Goal: Task Accomplishment & Management: Manage account settings

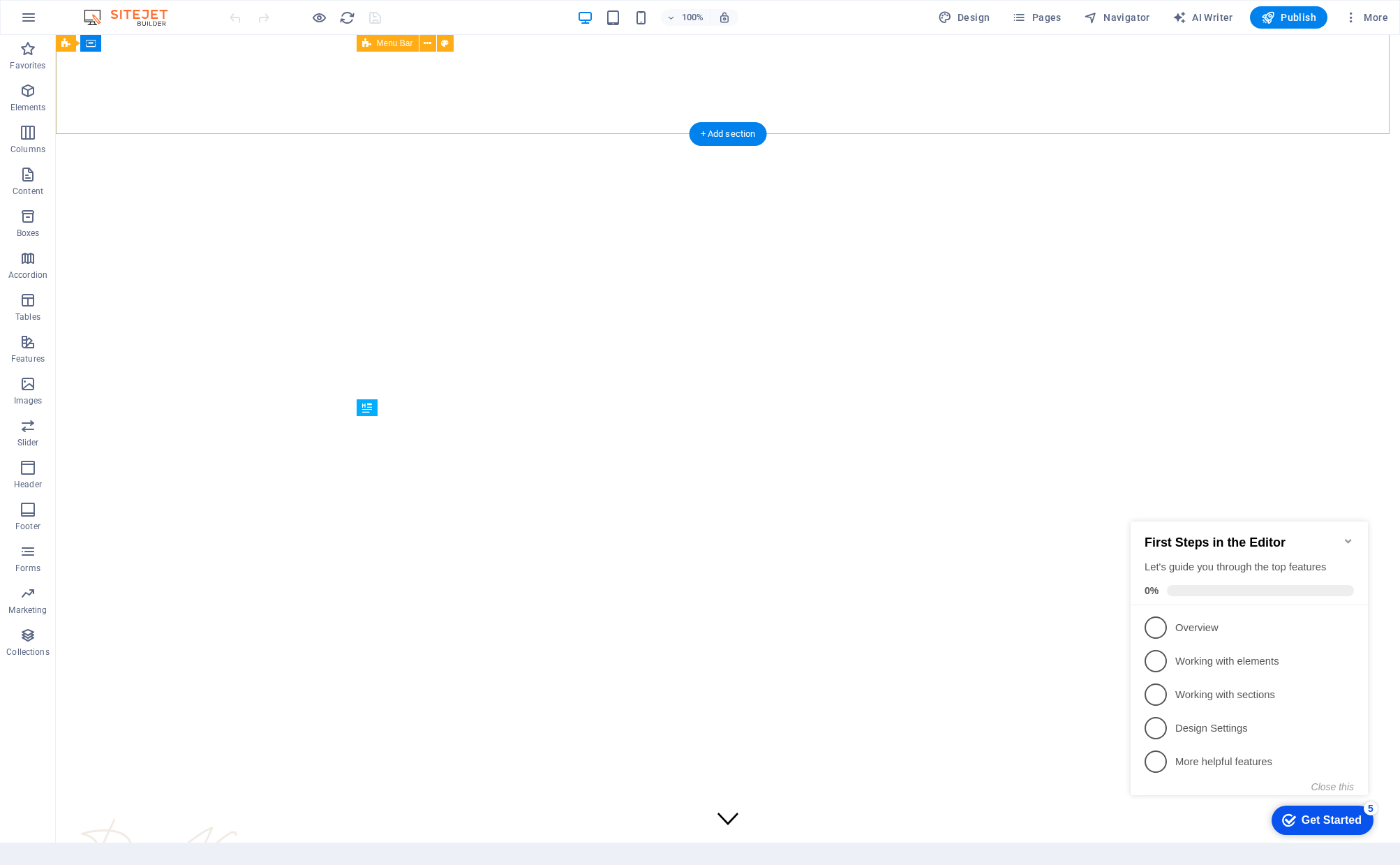
scroll to position [628, 0]
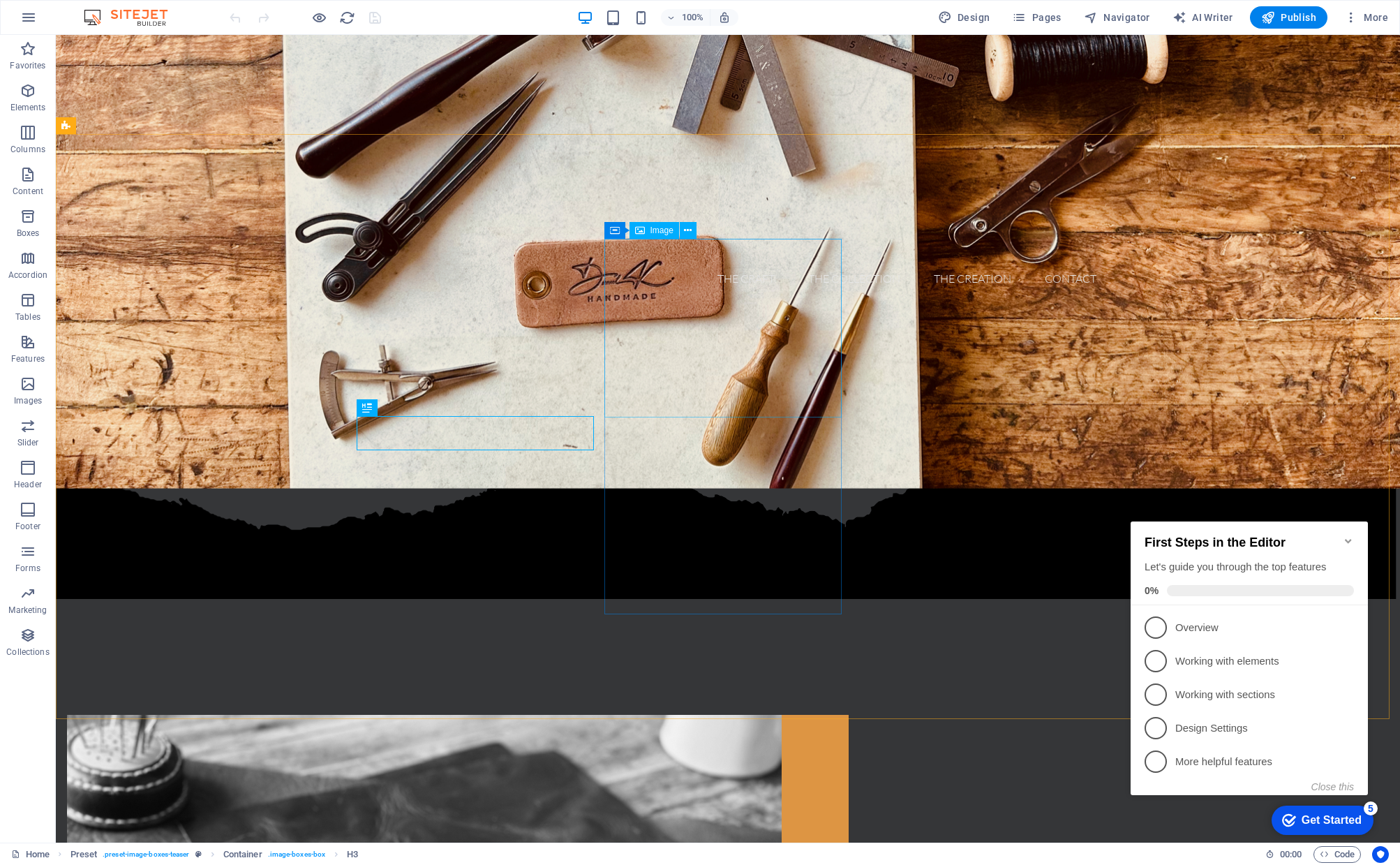
click at [657, 230] on span "Image" at bounding box center [662, 230] width 23 height 8
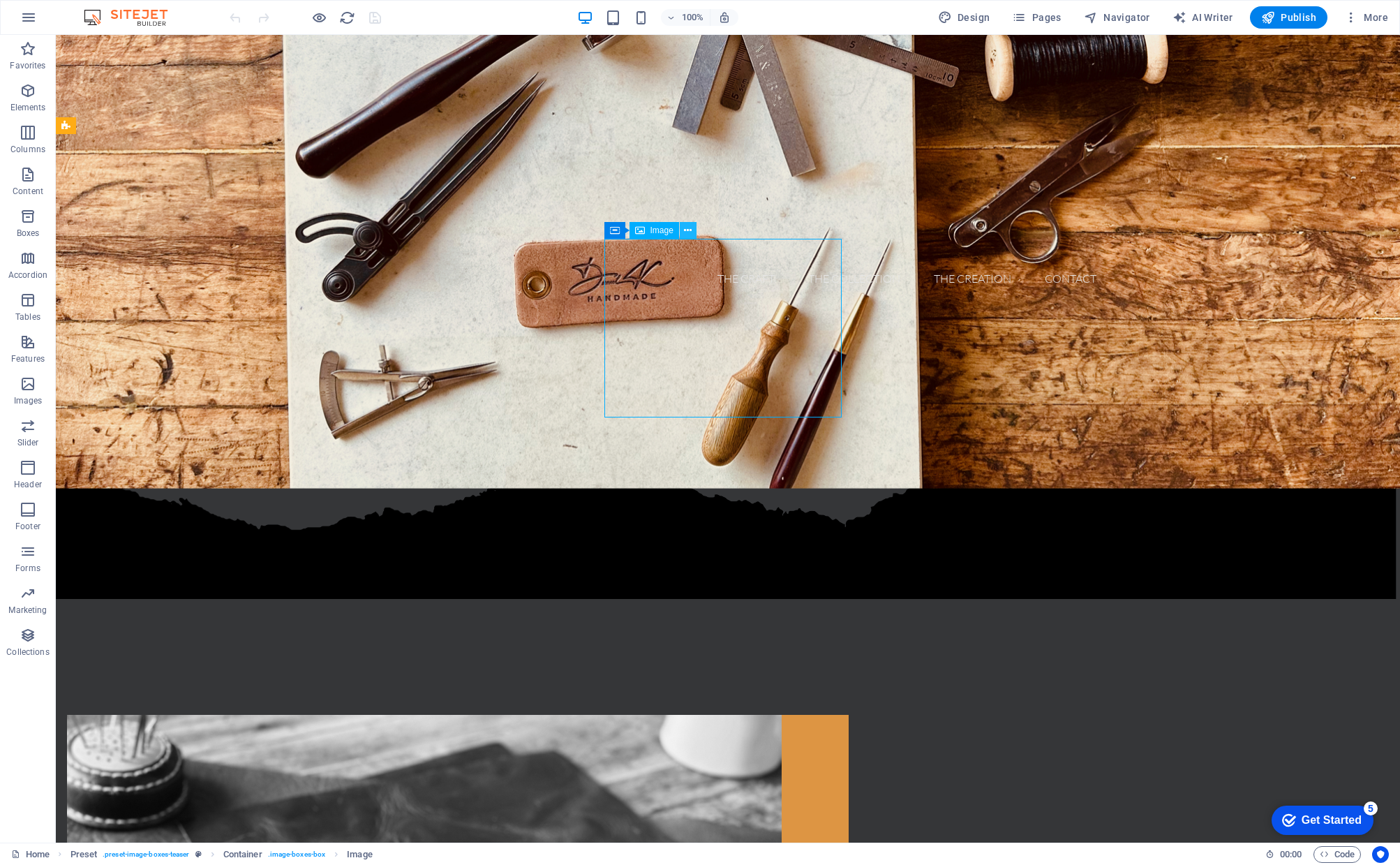
click at [688, 230] on icon at bounding box center [687, 230] width 8 height 14
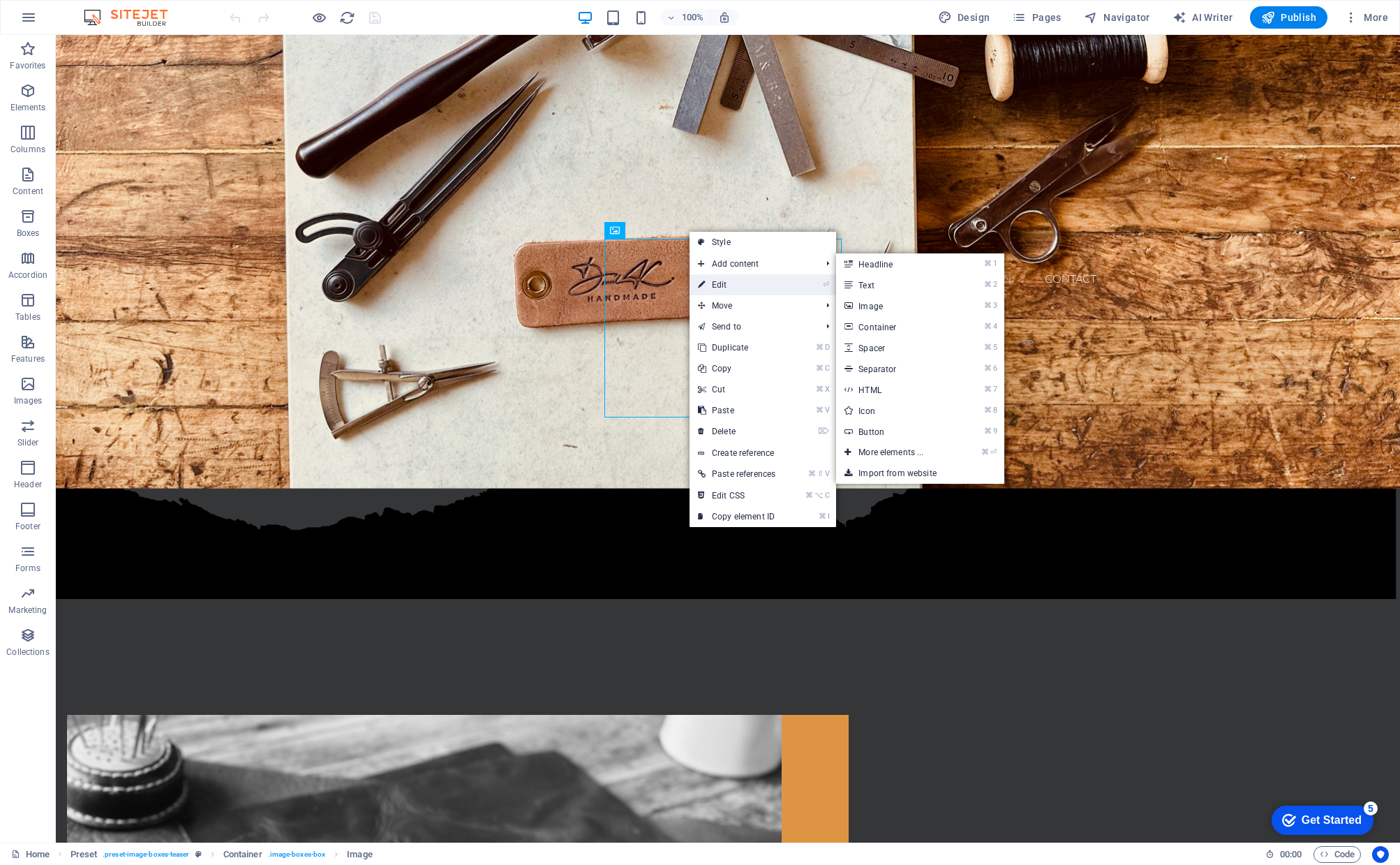
click at [725, 288] on link "⏎ Edit" at bounding box center [737, 285] width 94 height 21
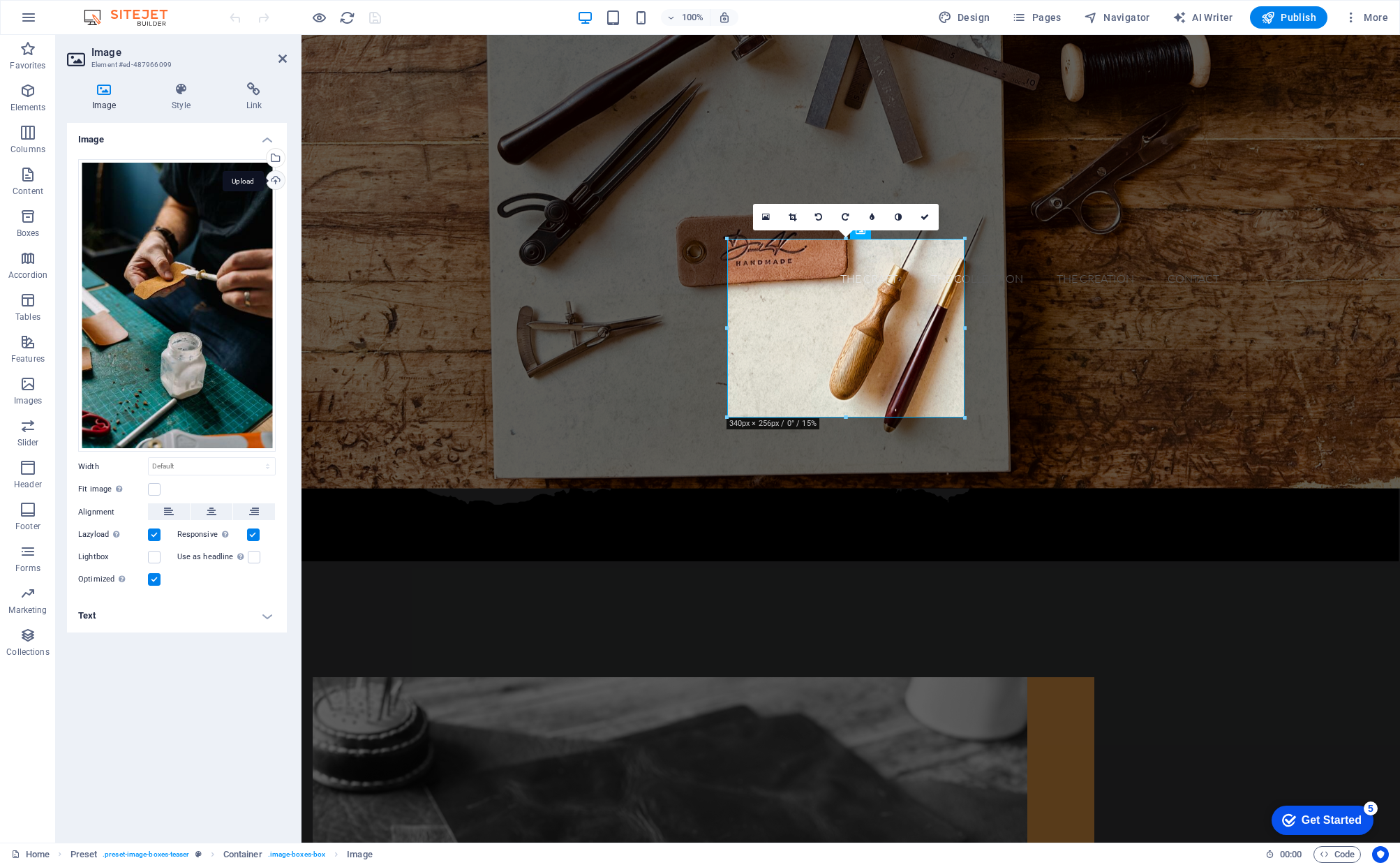
click at [275, 177] on div "Upload" at bounding box center [274, 182] width 21 height 21
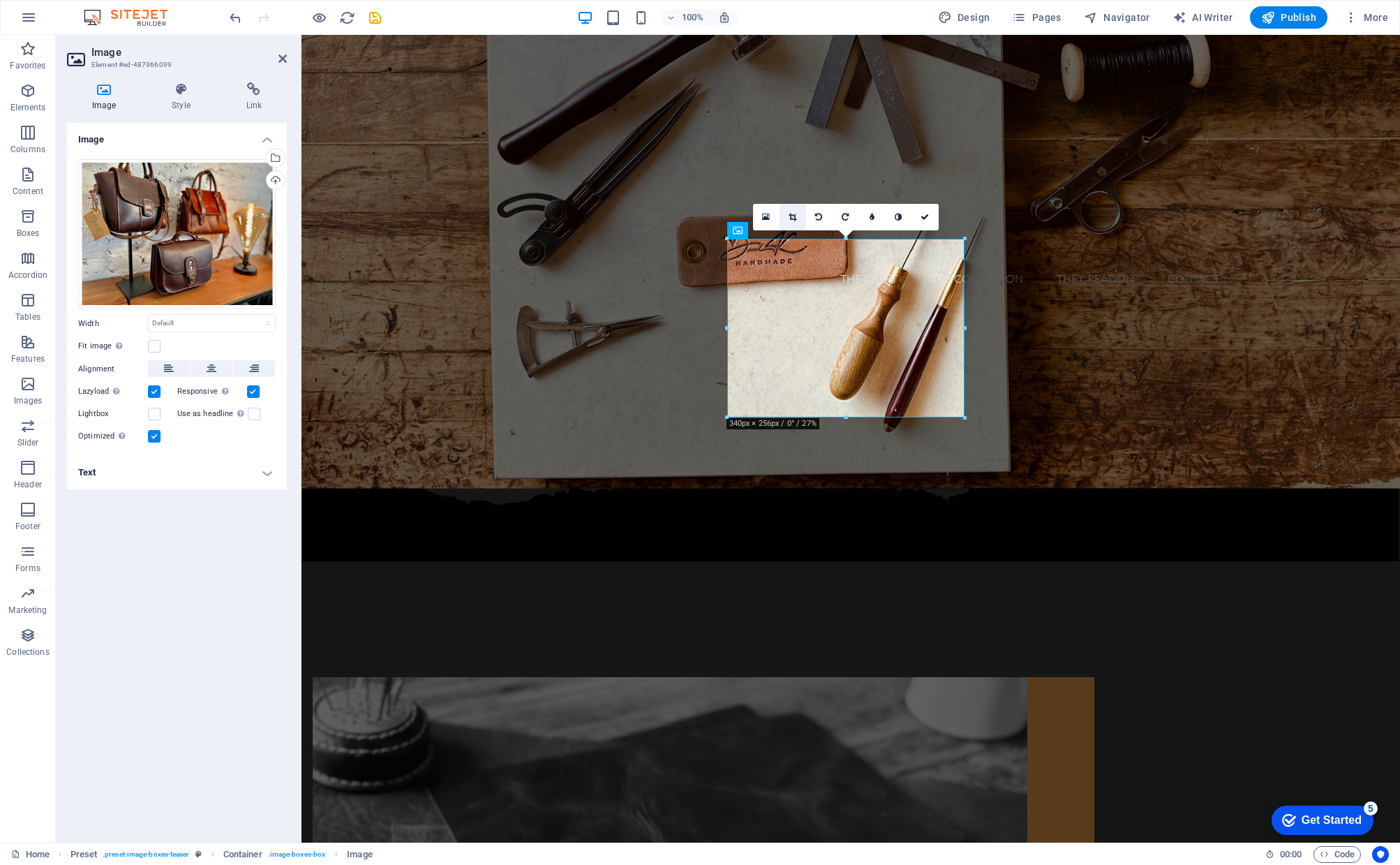
click at [789, 218] on icon at bounding box center [792, 217] width 8 height 8
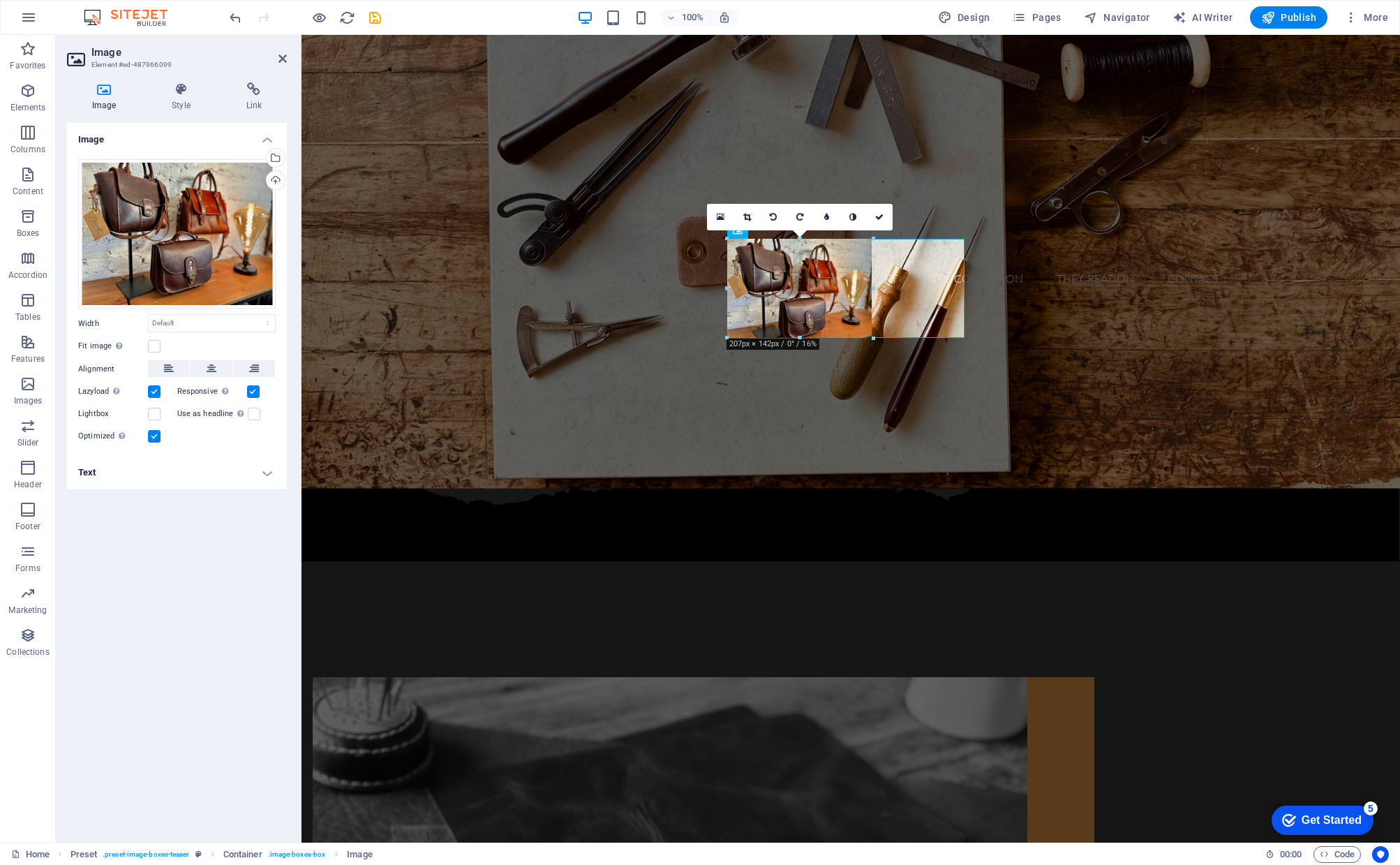
drag, startPoint x: 963, startPoint y: 418, endPoint x: 830, endPoint y: 339, distance: 154.7
type input "210"
select select "px"
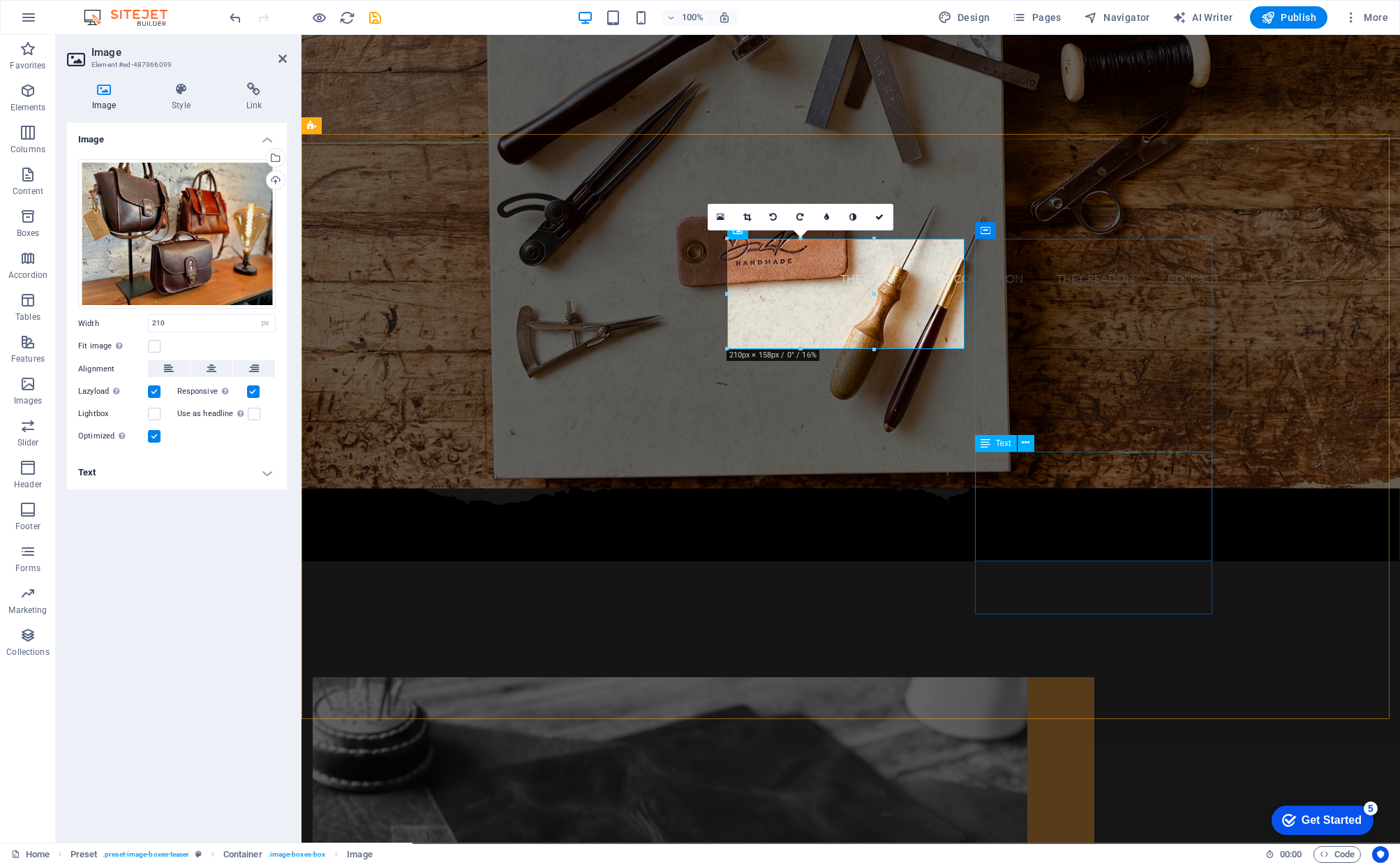
select select "DISABLED_OPTION_VALUE"
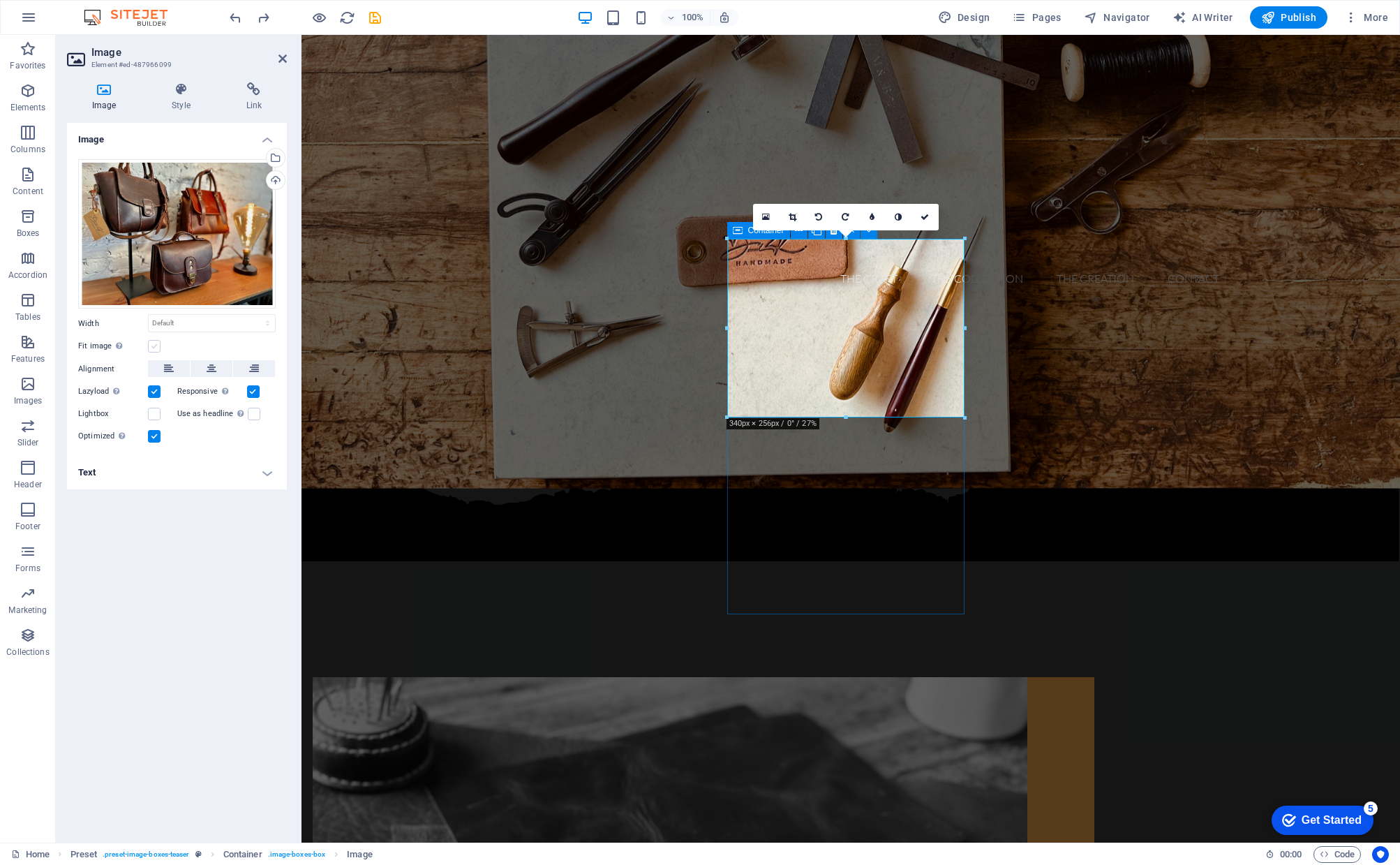
click at [153, 342] on label at bounding box center [154, 346] width 13 height 13
click at [0, 0] on input "Fit image Automatically fit image to a fixed width and height" at bounding box center [0, 0] width 0 height 0
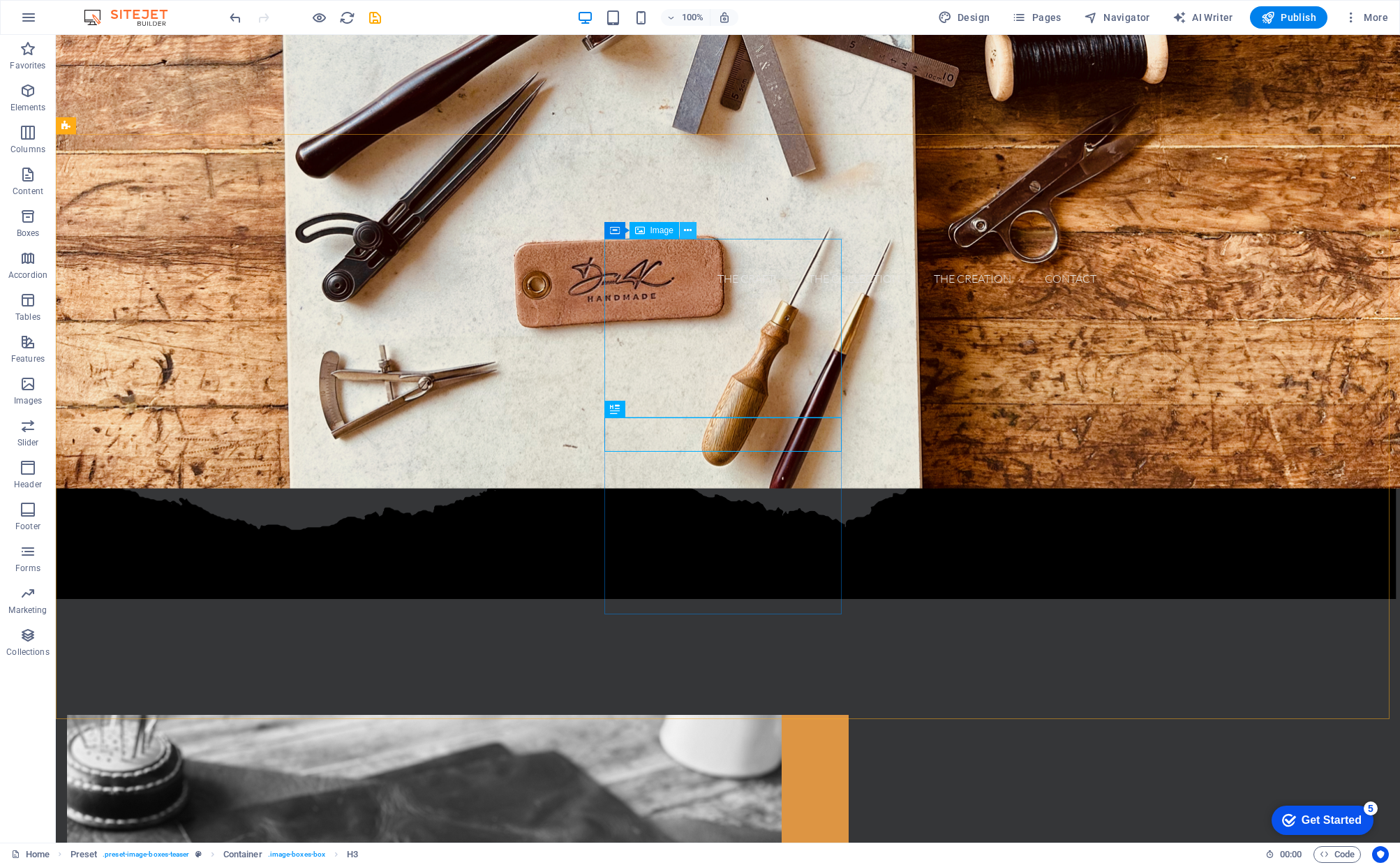
click at [687, 229] on icon at bounding box center [687, 230] width 8 height 14
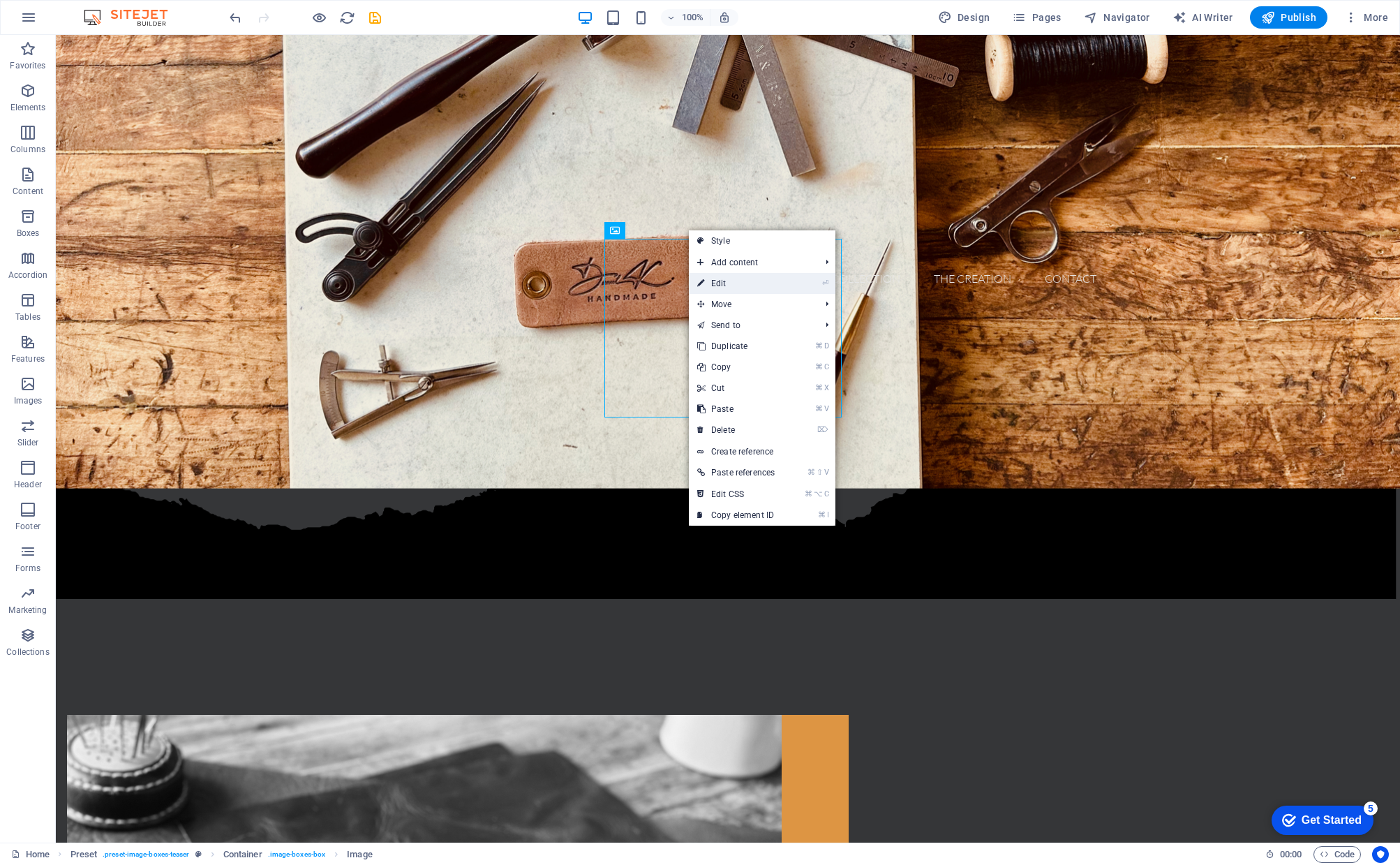
click at [716, 273] on link "⏎ Edit" at bounding box center [736, 284] width 94 height 21
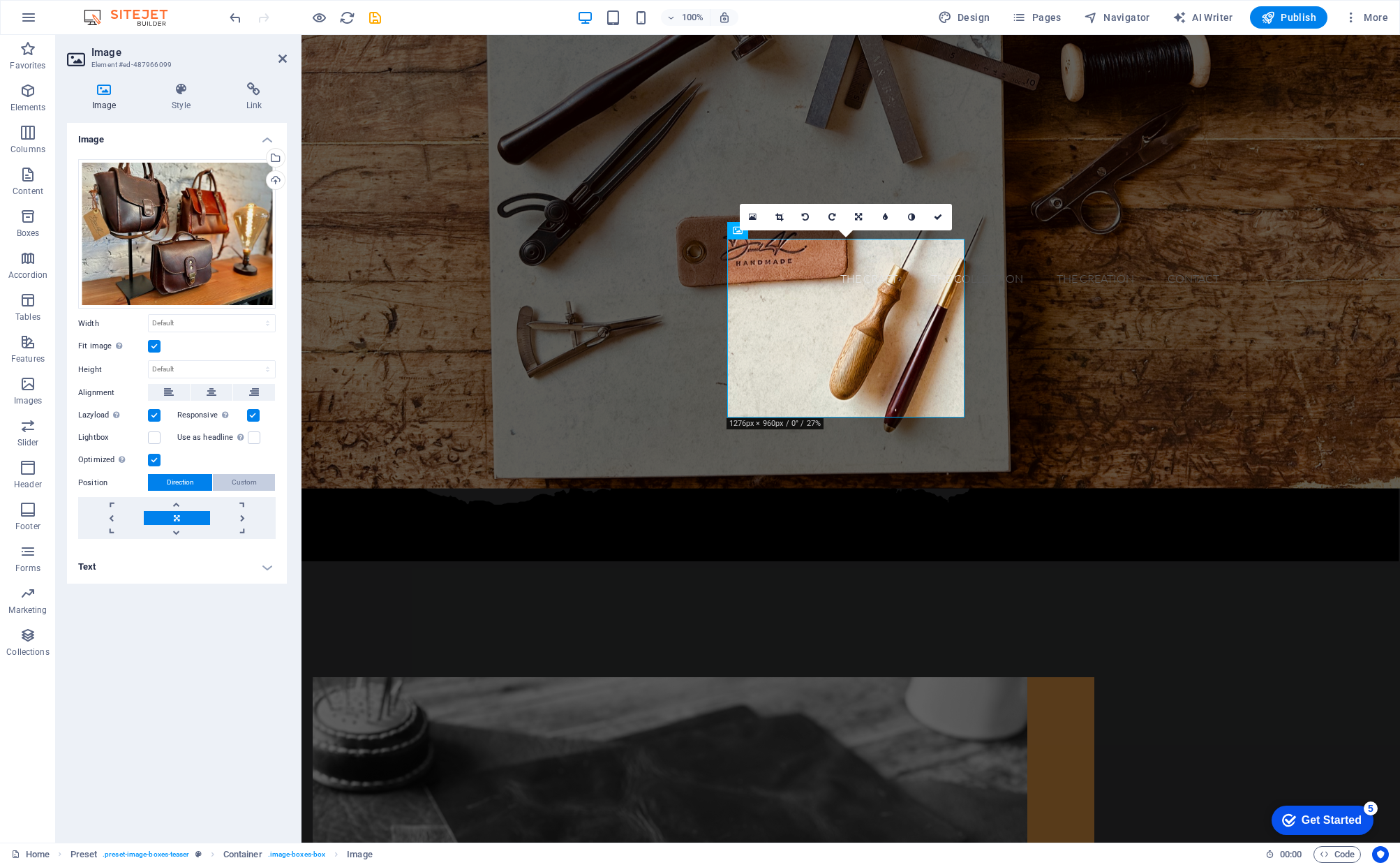
click at [251, 481] on span "Custom" at bounding box center [244, 482] width 25 height 17
click at [167, 98] on h4 "Style" at bounding box center [183, 97] width 74 height 30
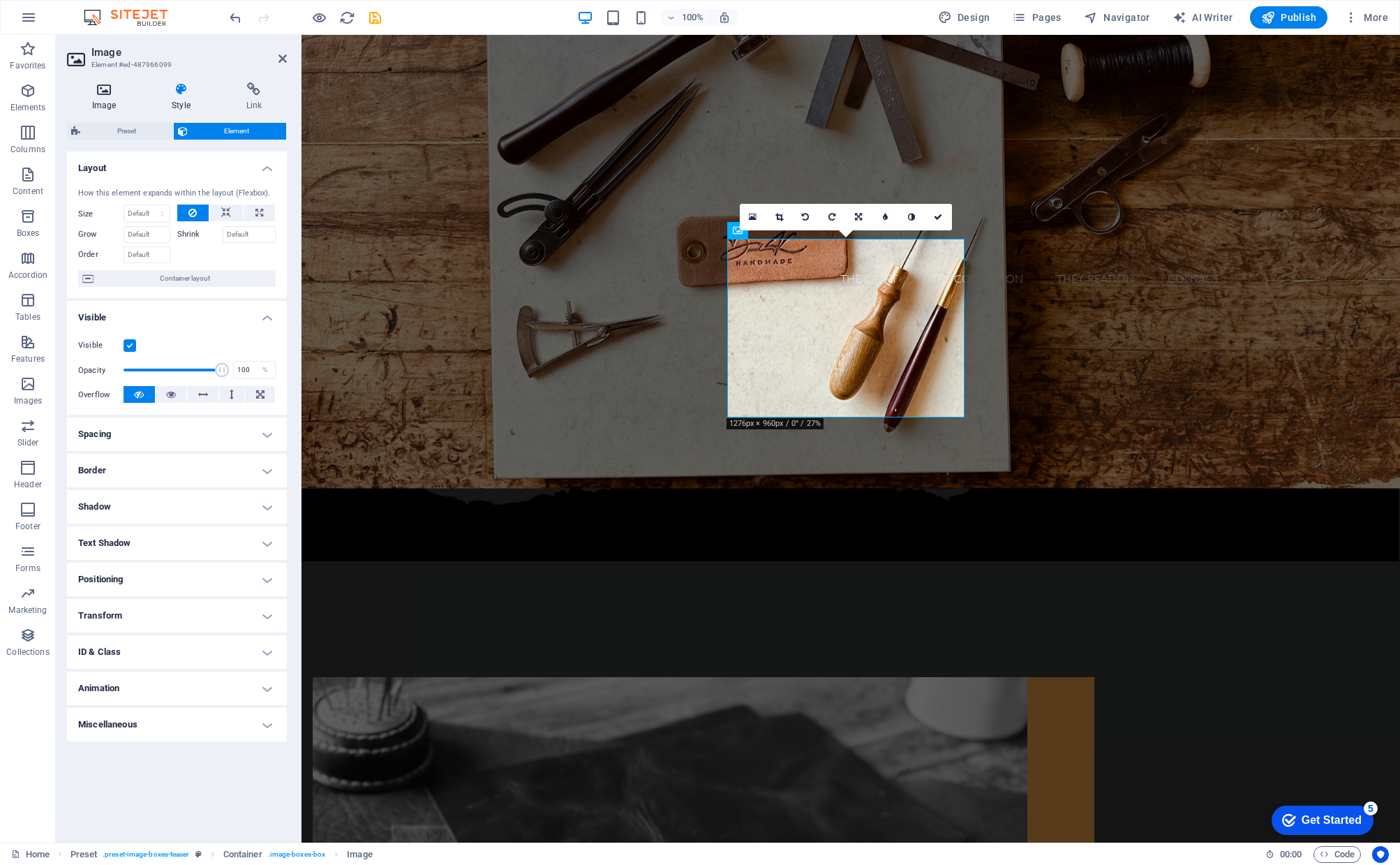
click at [116, 95] on icon at bounding box center [104, 89] width 74 height 14
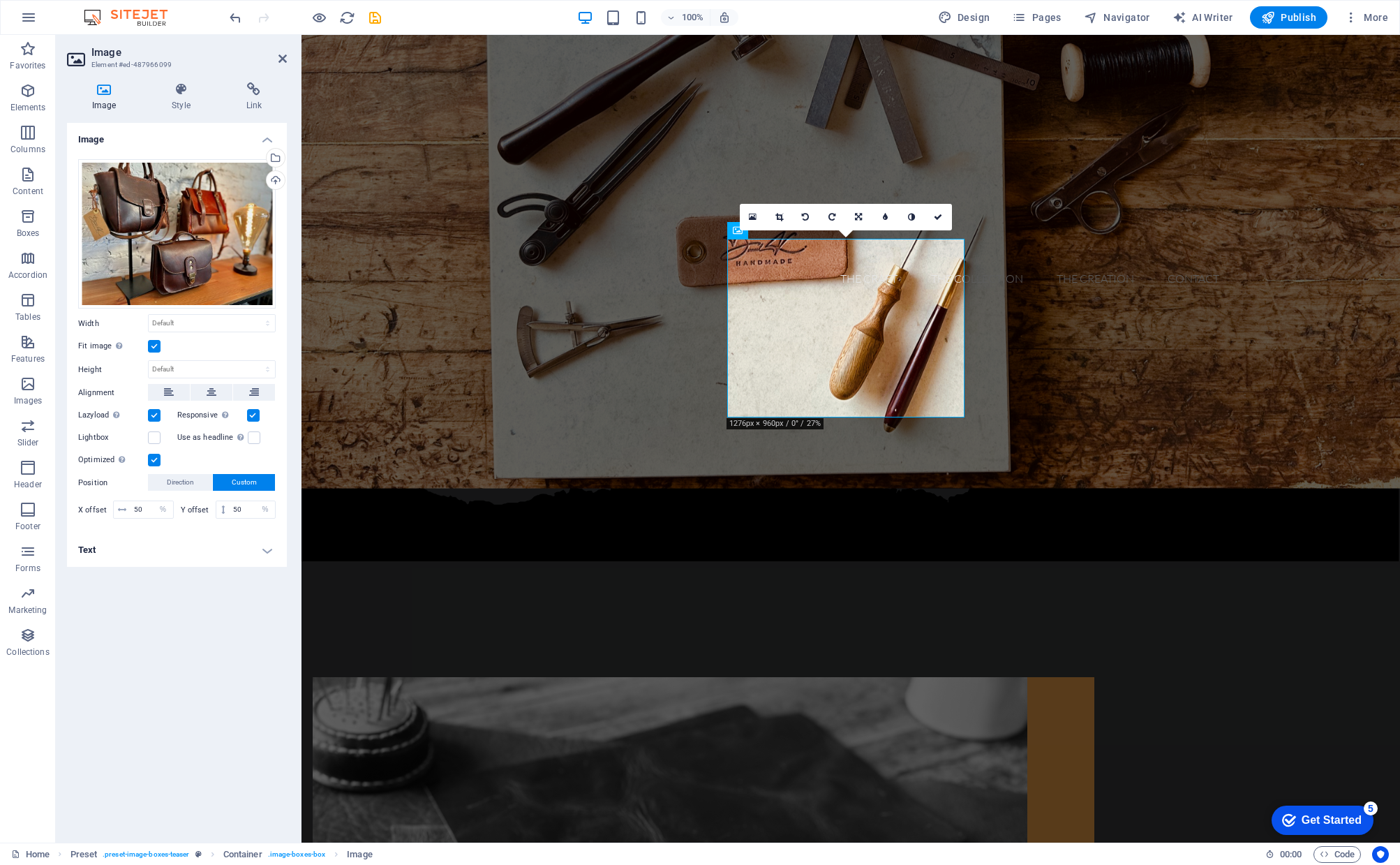
click at [154, 349] on label at bounding box center [154, 346] width 13 height 13
click at [0, 0] on input "Fit image Automatically fit image to a fixed width and height" at bounding box center [0, 0] width 0 height 0
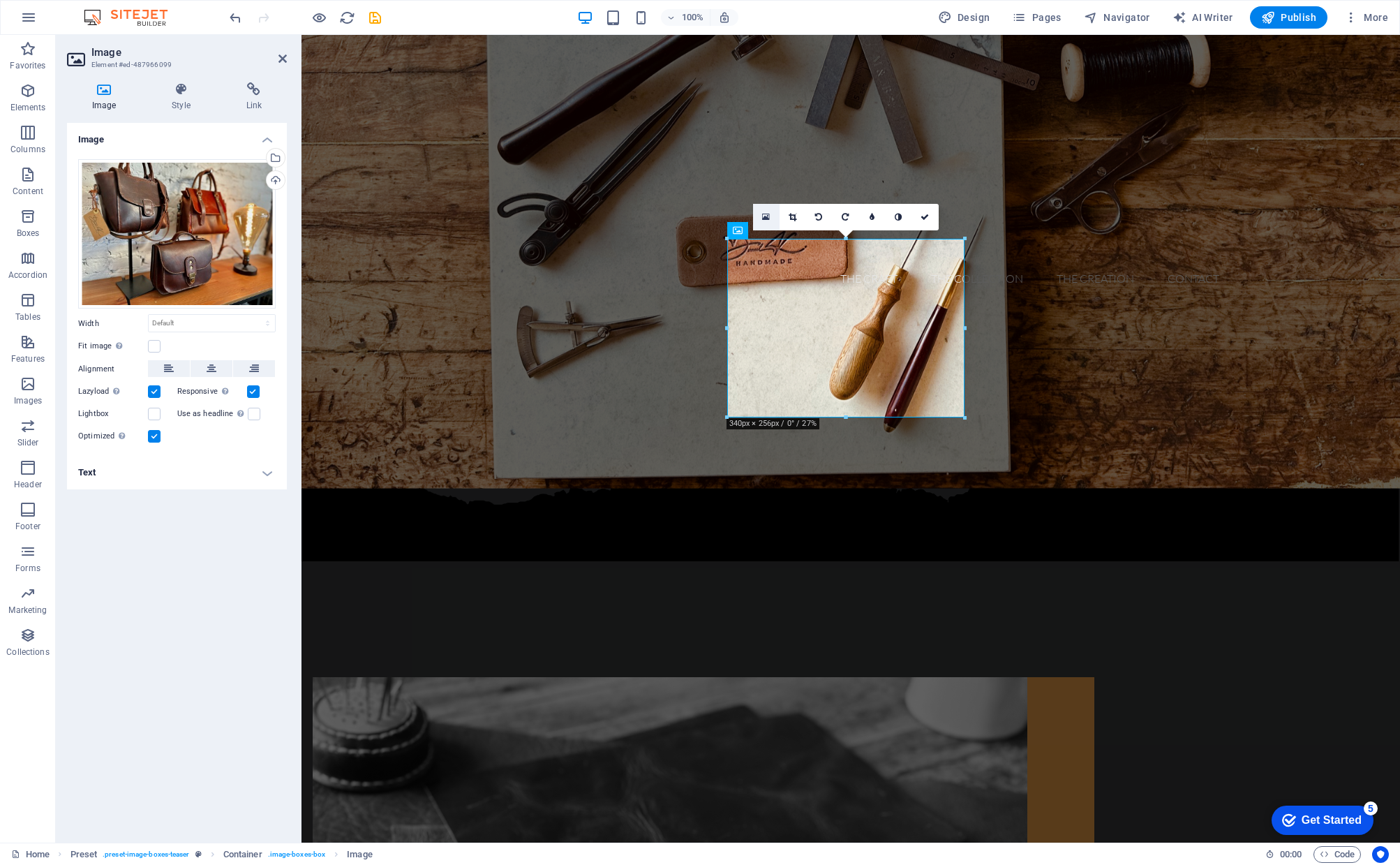
click at [768, 216] on icon at bounding box center [766, 217] width 8 height 10
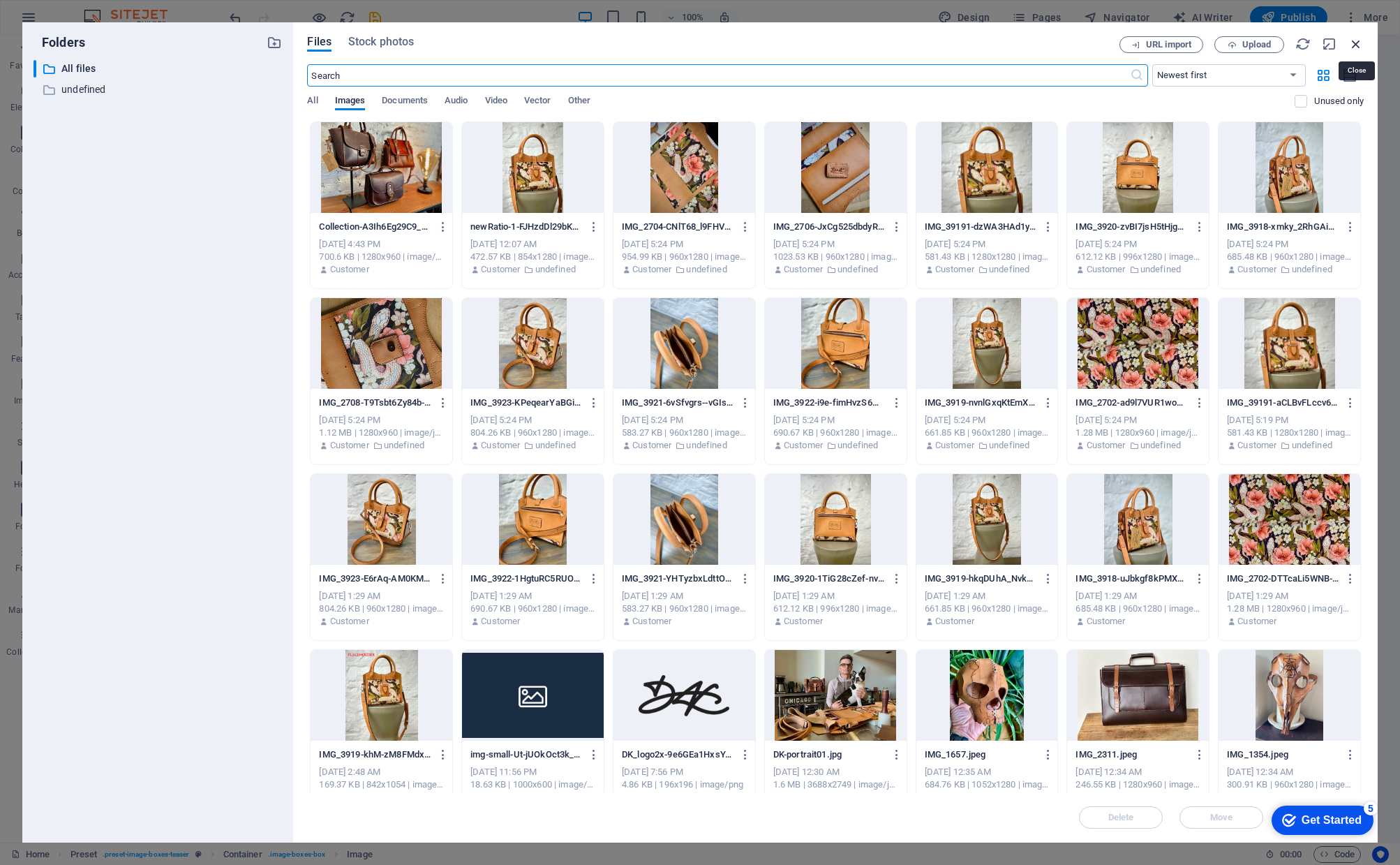
click at [1358, 43] on icon "button" at bounding box center [1356, 44] width 15 height 15
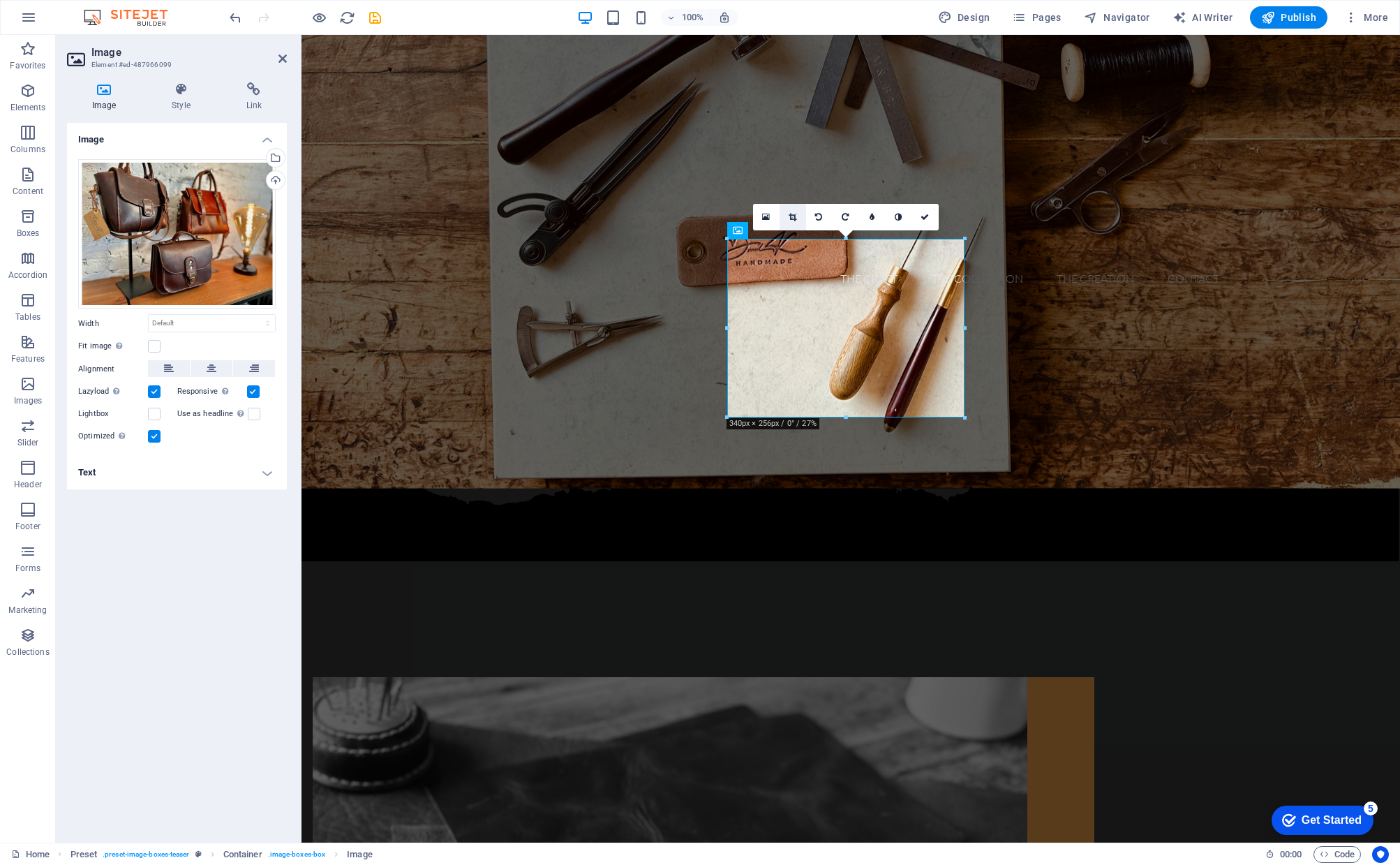
click at [790, 219] on icon at bounding box center [792, 217] width 8 height 8
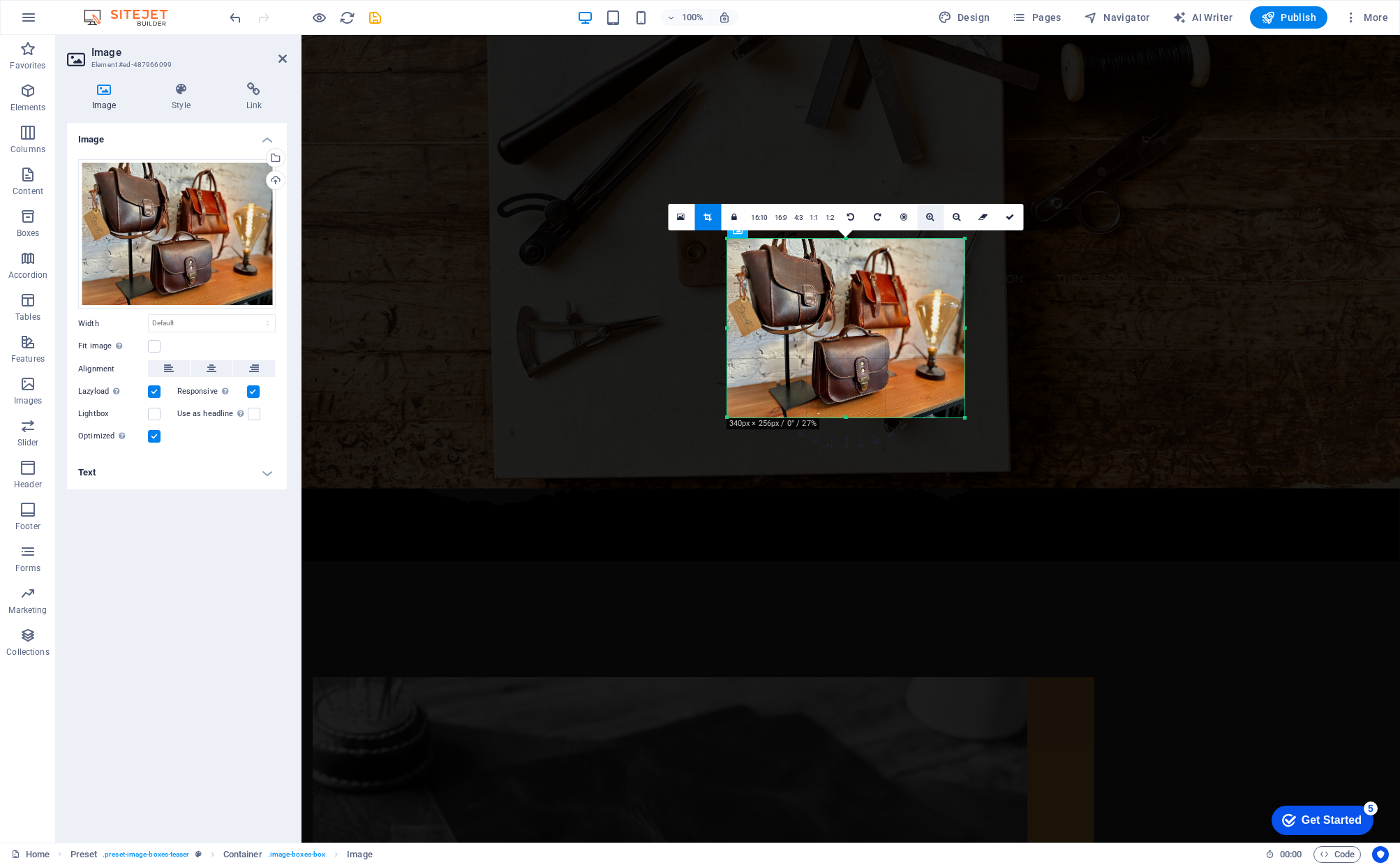
click at [929, 216] on icon at bounding box center [930, 217] width 8 height 8
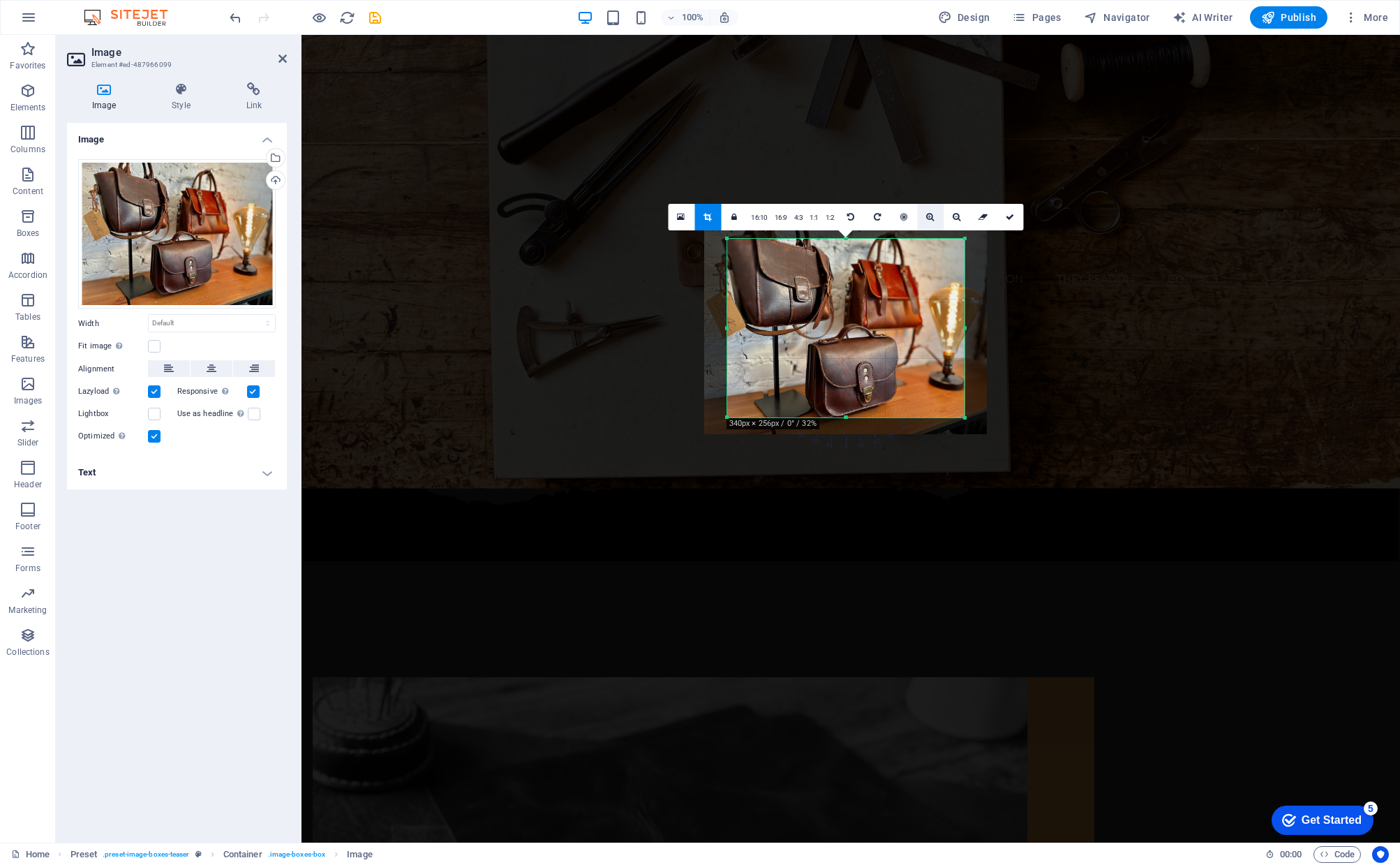
click at [929, 216] on icon at bounding box center [930, 217] width 8 height 8
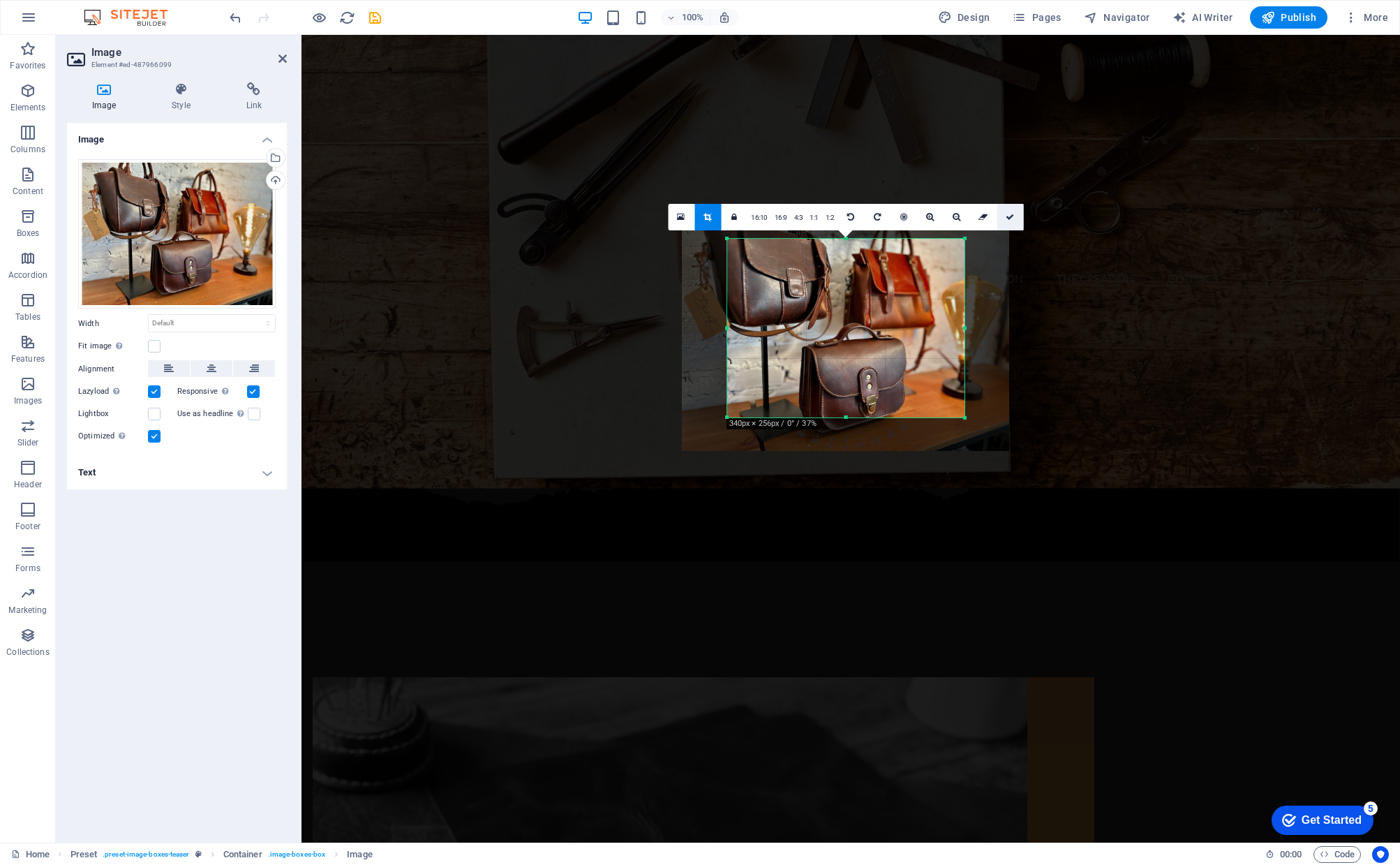
click at [1010, 217] on icon at bounding box center [1010, 217] width 8 height 8
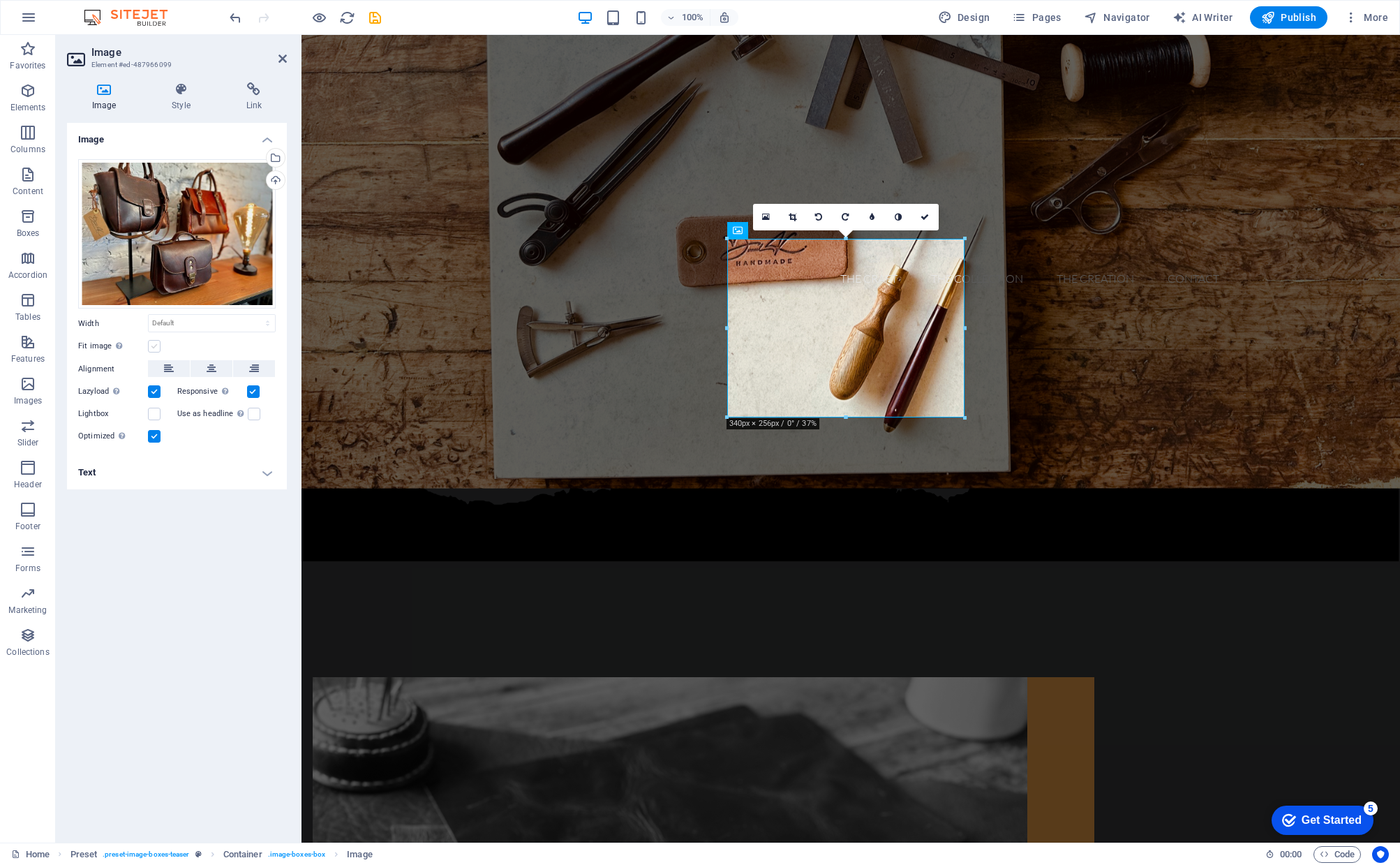
click at [154, 345] on label at bounding box center [154, 346] width 13 height 13
click at [0, 0] on input "Fit image Automatically fit image to a fixed width and height" at bounding box center [0, 0] width 0 height 0
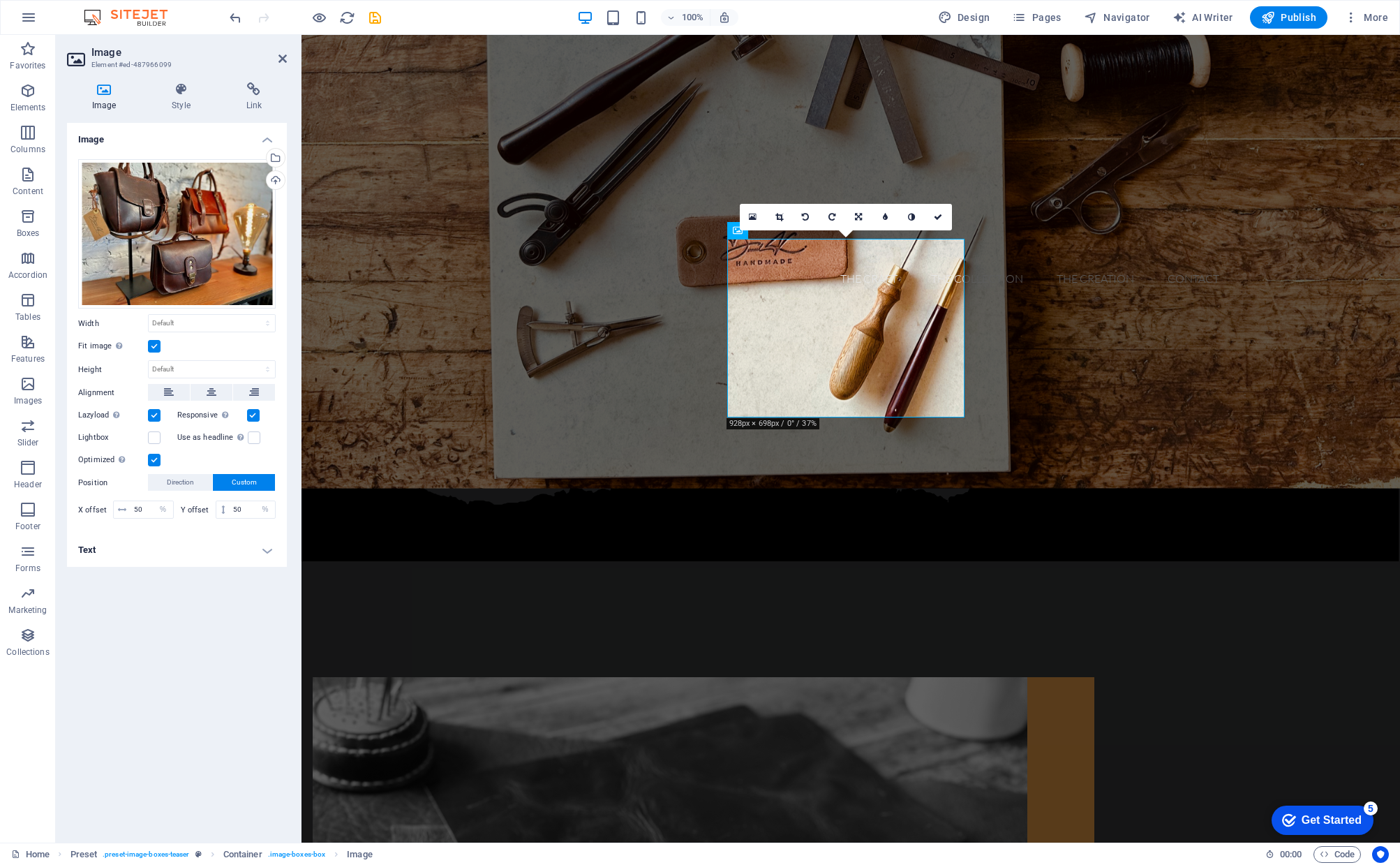
click at [152, 346] on label at bounding box center [154, 346] width 13 height 13
click at [0, 0] on input "Fit image Automatically fit image to a fixed width and height" at bounding box center [0, 0] width 0 height 0
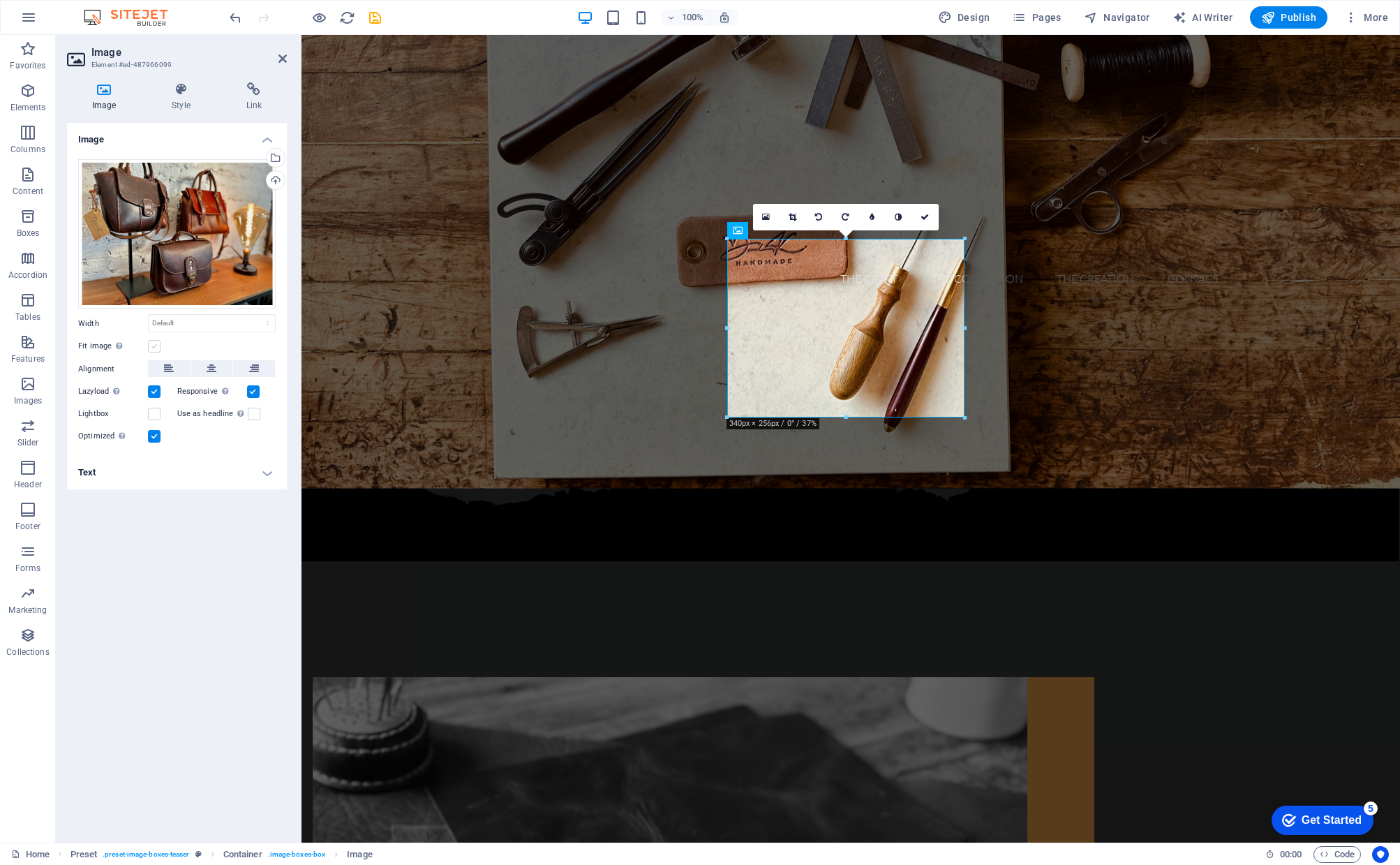
click at [152, 346] on label at bounding box center [154, 346] width 13 height 13
click at [0, 0] on input "Fit image Automatically fit image to a fixed width and height" at bounding box center [0, 0] width 0 height 0
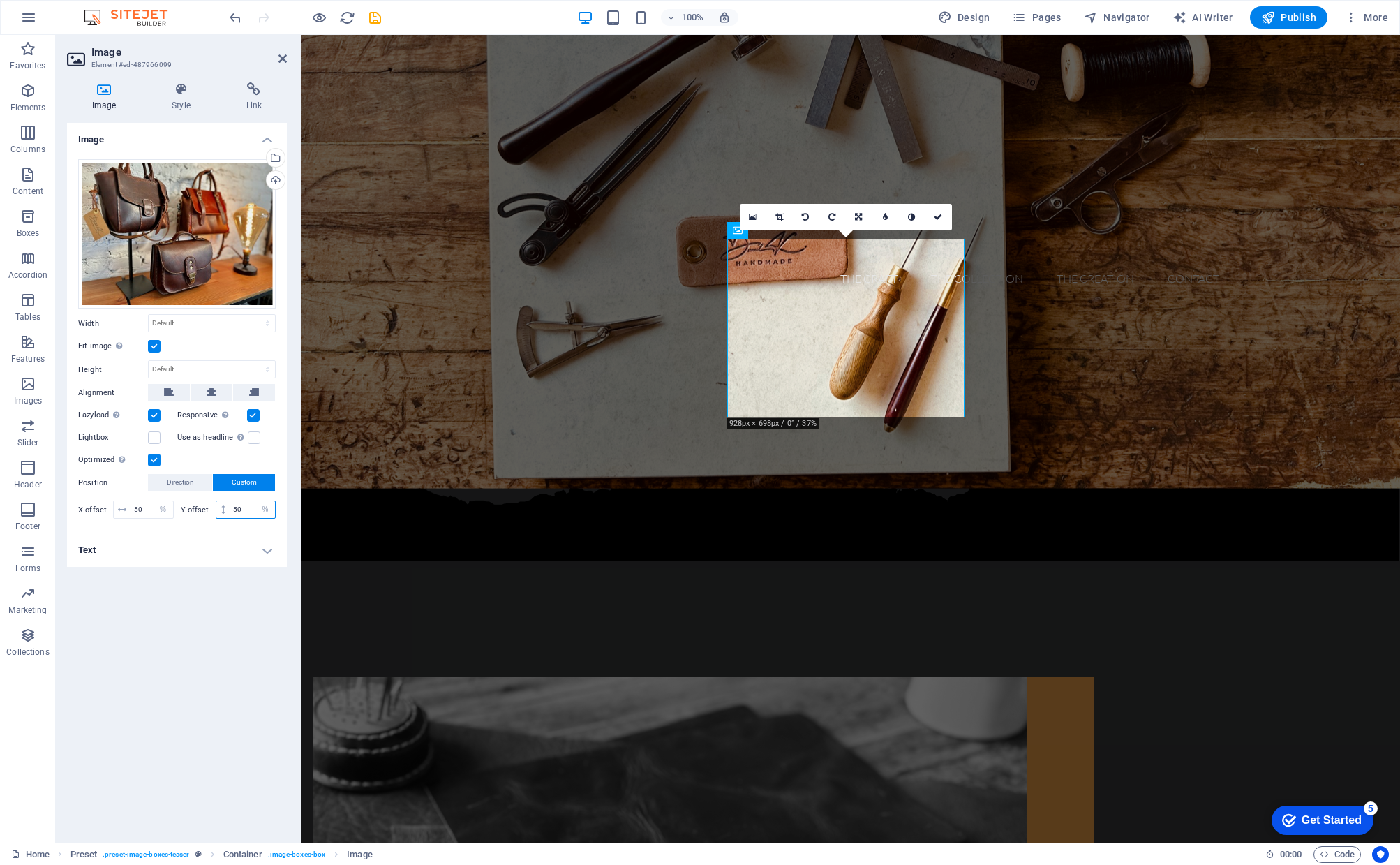
drag, startPoint x: 244, startPoint y: 509, endPoint x: 224, endPoint y: 510, distance: 20.0
click at [224, 510] on div "50 px rem % vh vw" at bounding box center [246, 509] width 61 height 18
click at [234, 591] on div "Image Drag files here, click to choose files or select files from Files or our …" at bounding box center [177, 477] width 220 height 708
drag, startPoint x: 244, startPoint y: 510, endPoint x: 224, endPoint y: 509, distance: 20.0
click at [224, 509] on div "62 px rem % vh vw" at bounding box center [246, 509] width 61 height 18
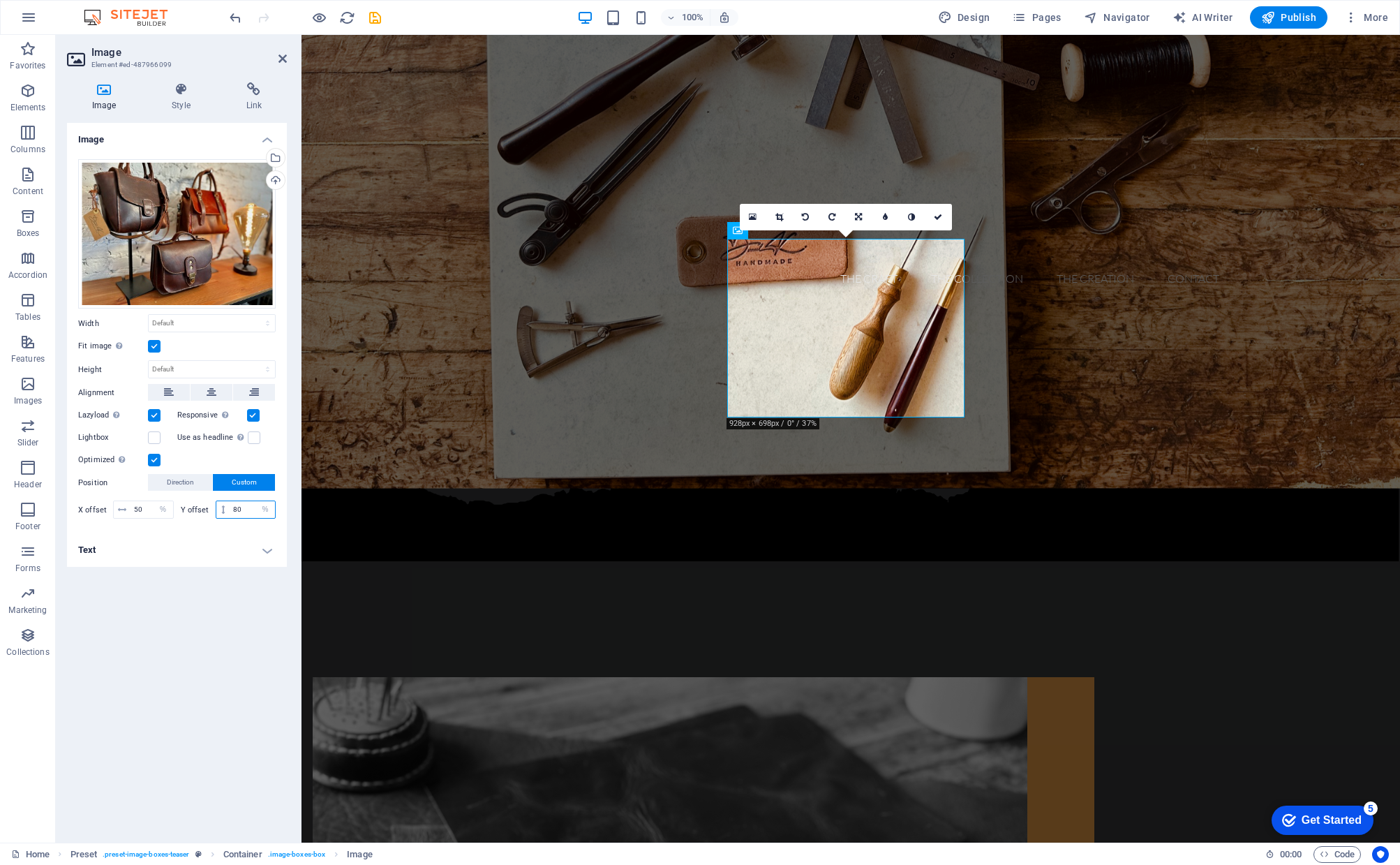
type input "80"
click at [261, 653] on div "Image Drag files here, click to choose files or select files from Files or our …" at bounding box center [177, 477] width 220 height 708
click at [191, 653] on div "Image Drag files here, click to choose files or select files from Files or our …" at bounding box center [177, 477] width 220 height 708
click at [853, 218] on link at bounding box center [859, 217] width 27 height 27
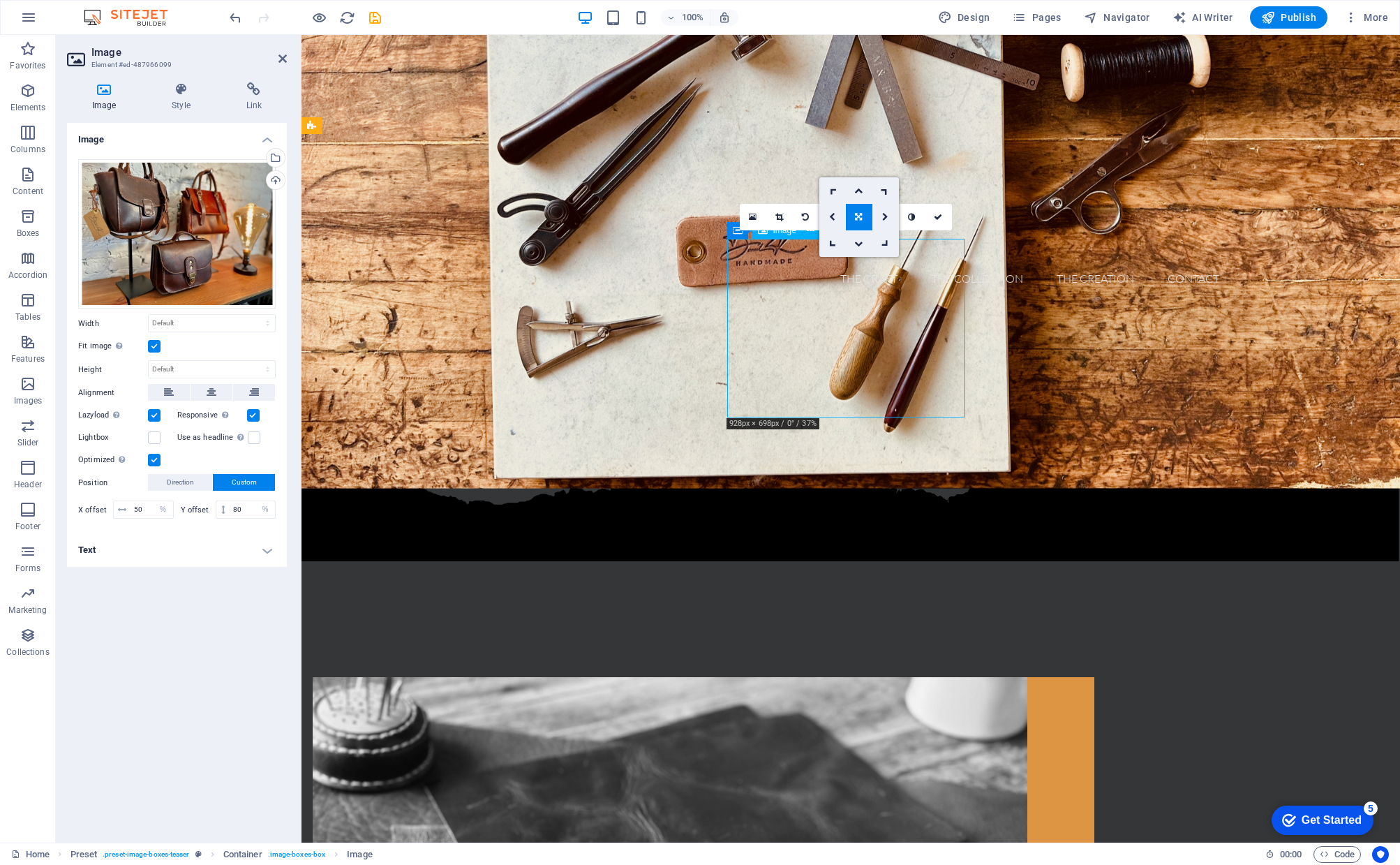
drag, startPoint x: 871, startPoint y: 341, endPoint x: 871, endPoint y: 316, distance: 25.0
click at [860, 215] on icon at bounding box center [858, 217] width 7 height 8
click at [860, 239] on link at bounding box center [859, 243] width 27 height 27
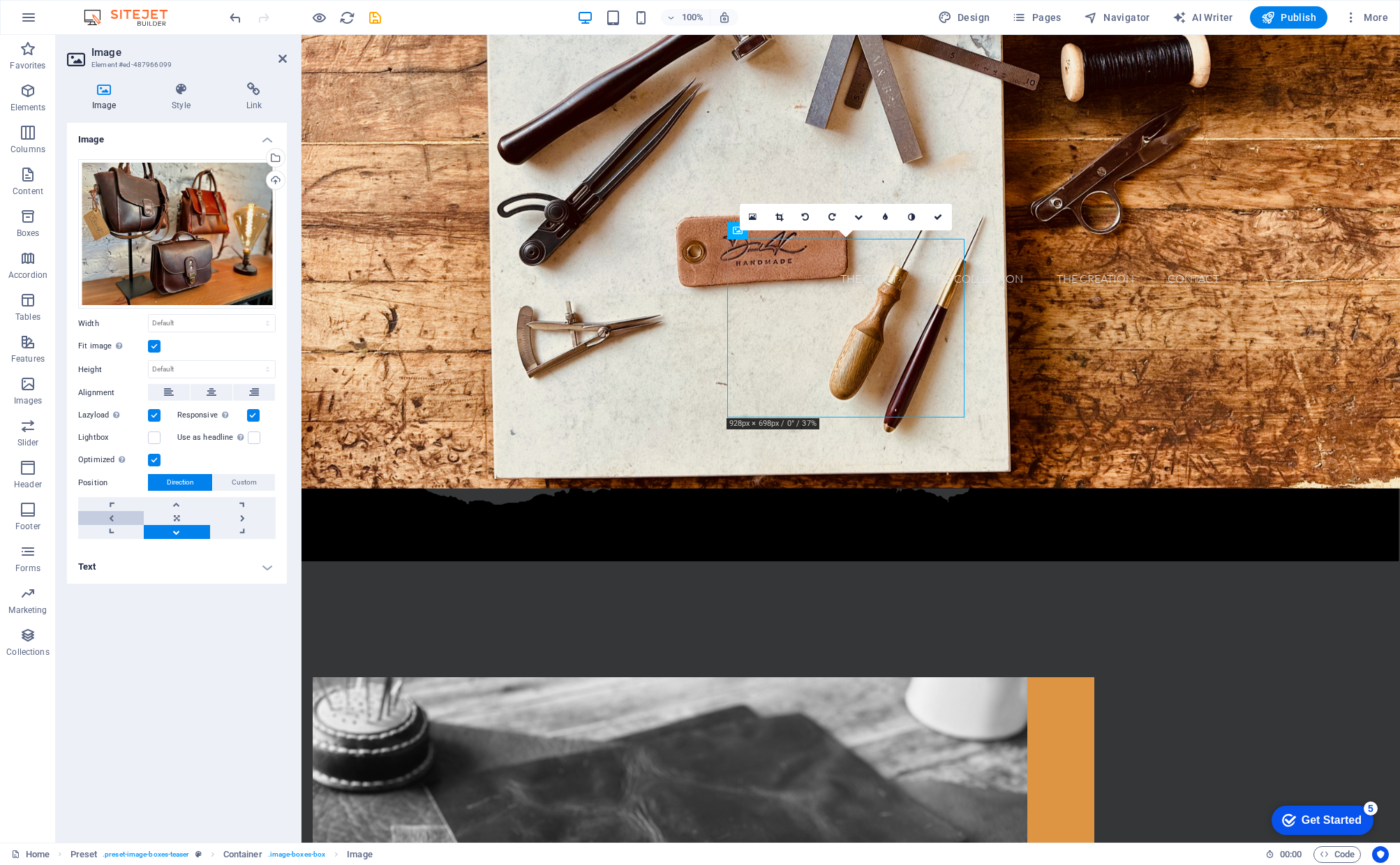
click at [111, 514] on link at bounding box center [111, 518] width 66 height 14
click at [205, 665] on div "Image Drag files here, click to choose files or select files from Files or our …" at bounding box center [177, 477] width 220 height 708
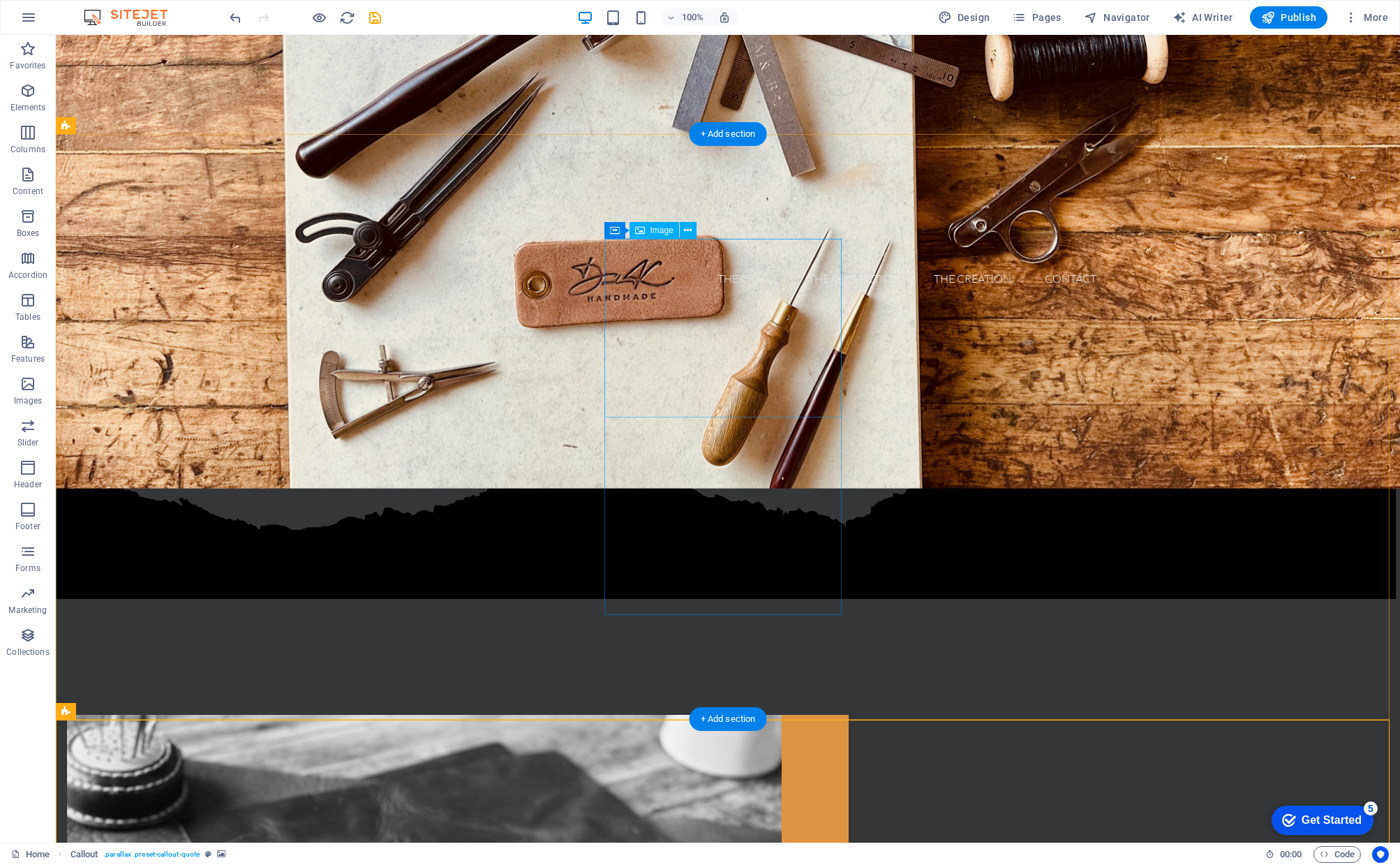
click at [687, 233] on icon at bounding box center [687, 230] width 8 height 14
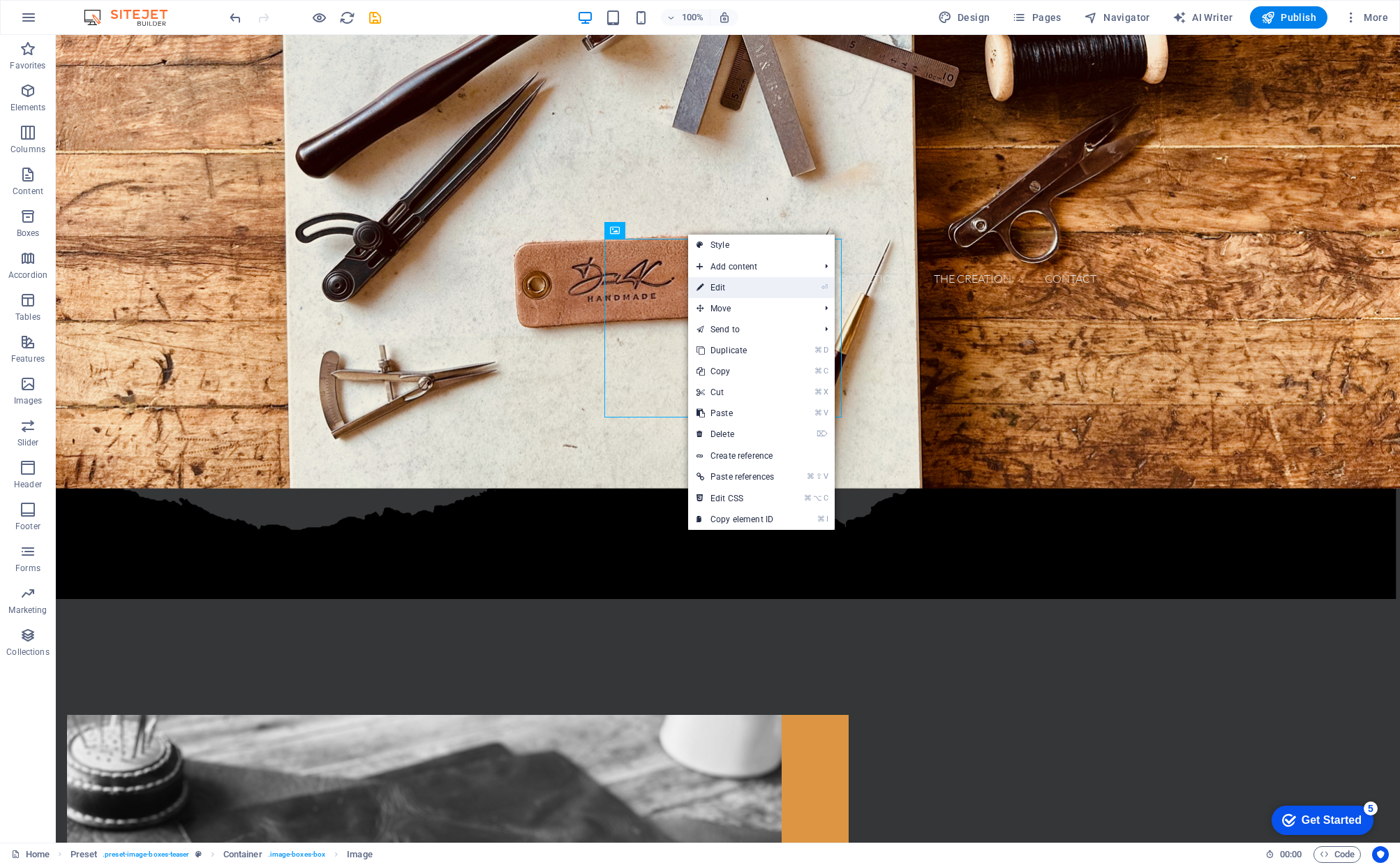
click at [731, 282] on link "⏎ Edit" at bounding box center [735, 287] width 94 height 21
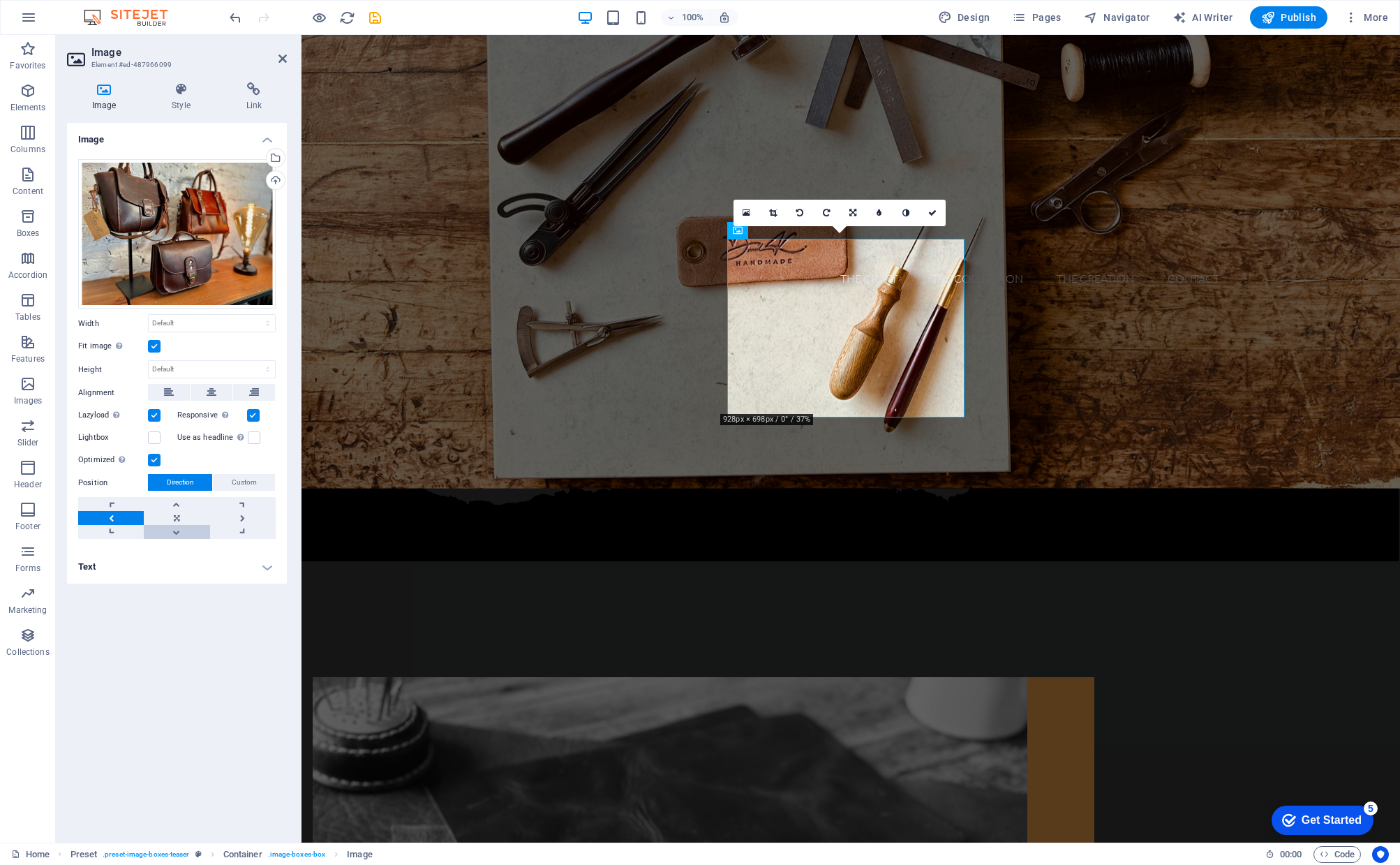
click at [177, 531] on link at bounding box center [177, 531] width 66 height 14
click at [176, 519] on link at bounding box center [177, 518] width 66 height 14
click at [176, 505] on link at bounding box center [177, 503] width 66 height 14
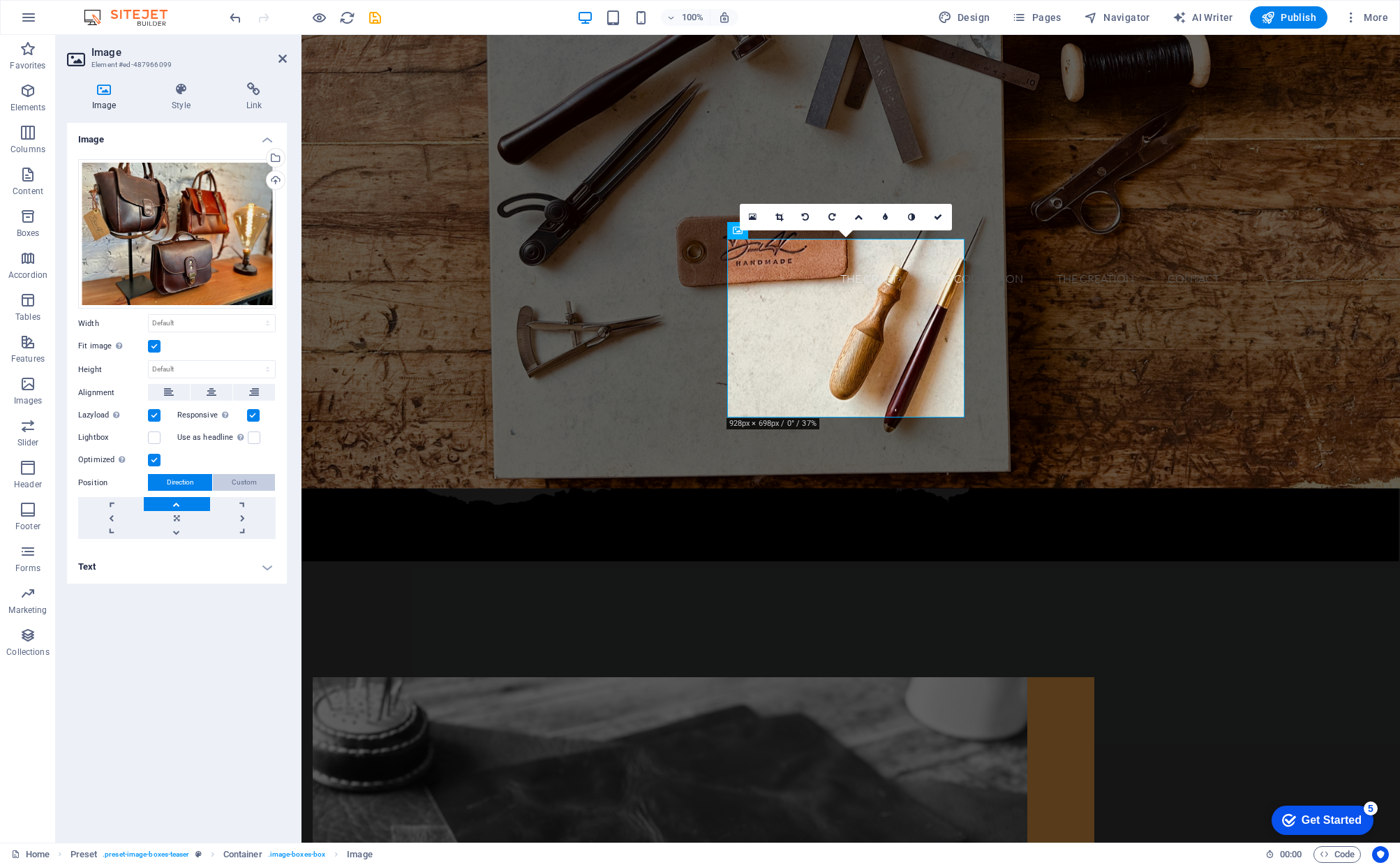
click at [233, 481] on span "Custom" at bounding box center [244, 482] width 25 height 17
drag, startPoint x: 243, startPoint y: 509, endPoint x: 217, endPoint y: 508, distance: 26.0
click at [217, 508] on div "80 px rem % vh vw" at bounding box center [246, 509] width 61 height 18
click at [180, 624] on div "Image Drag files here, click to choose files or select files from Files or our …" at bounding box center [177, 477] width 220 height 708
drag, startPoint x: 247, startPoint y: 509, endPoint x: 203, endPoint y: 509, distance: 44.0
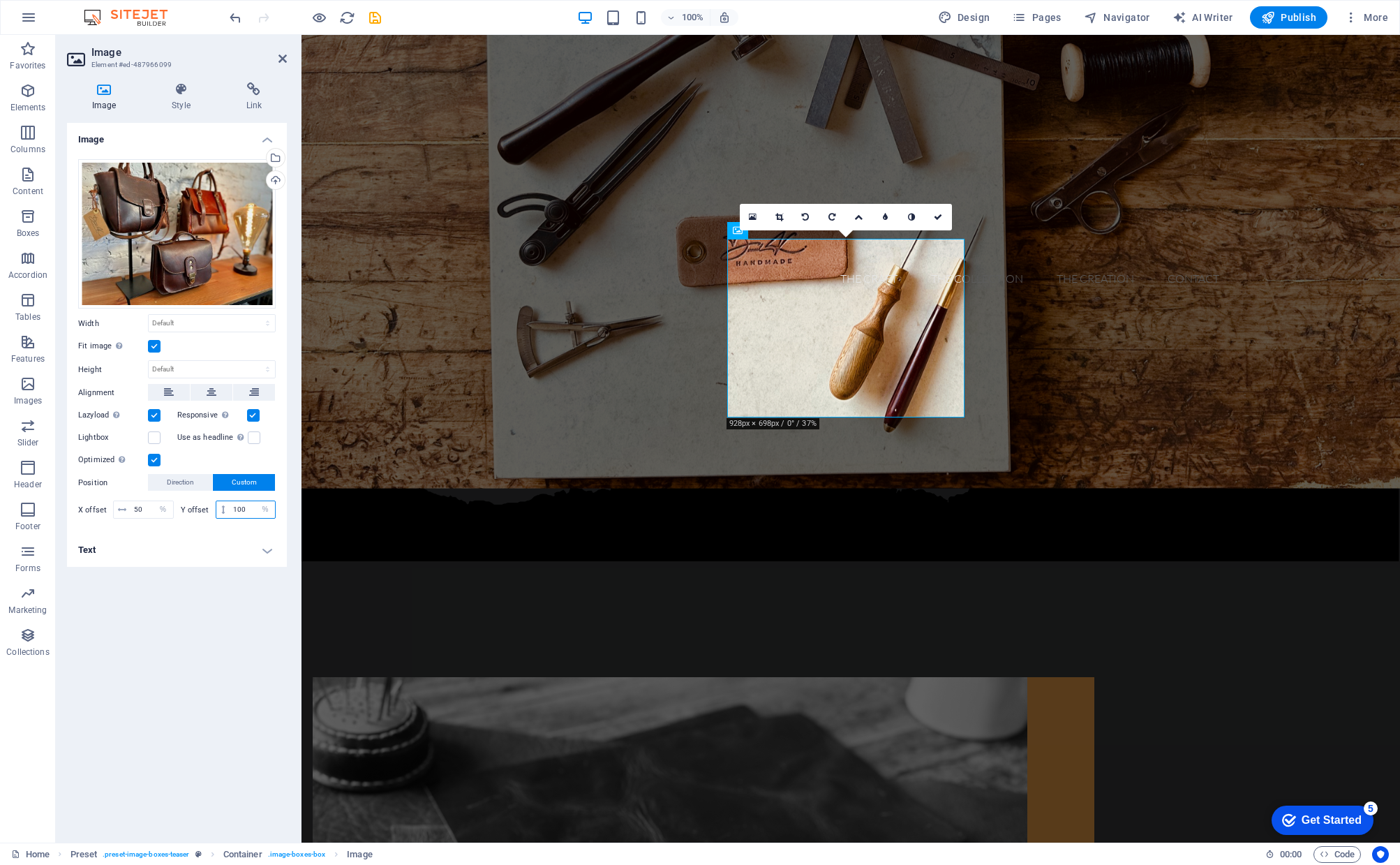
click at [203, 509] on div "Y offset 100 px rem % vh vw" at bounding box center [228, 509] width 96 height 18
type input "50"
click at [268, 687] on div "Image Drag files here, click to choose files or select files from Files or our …" at bounding box center [177, 477] width 220 height 708
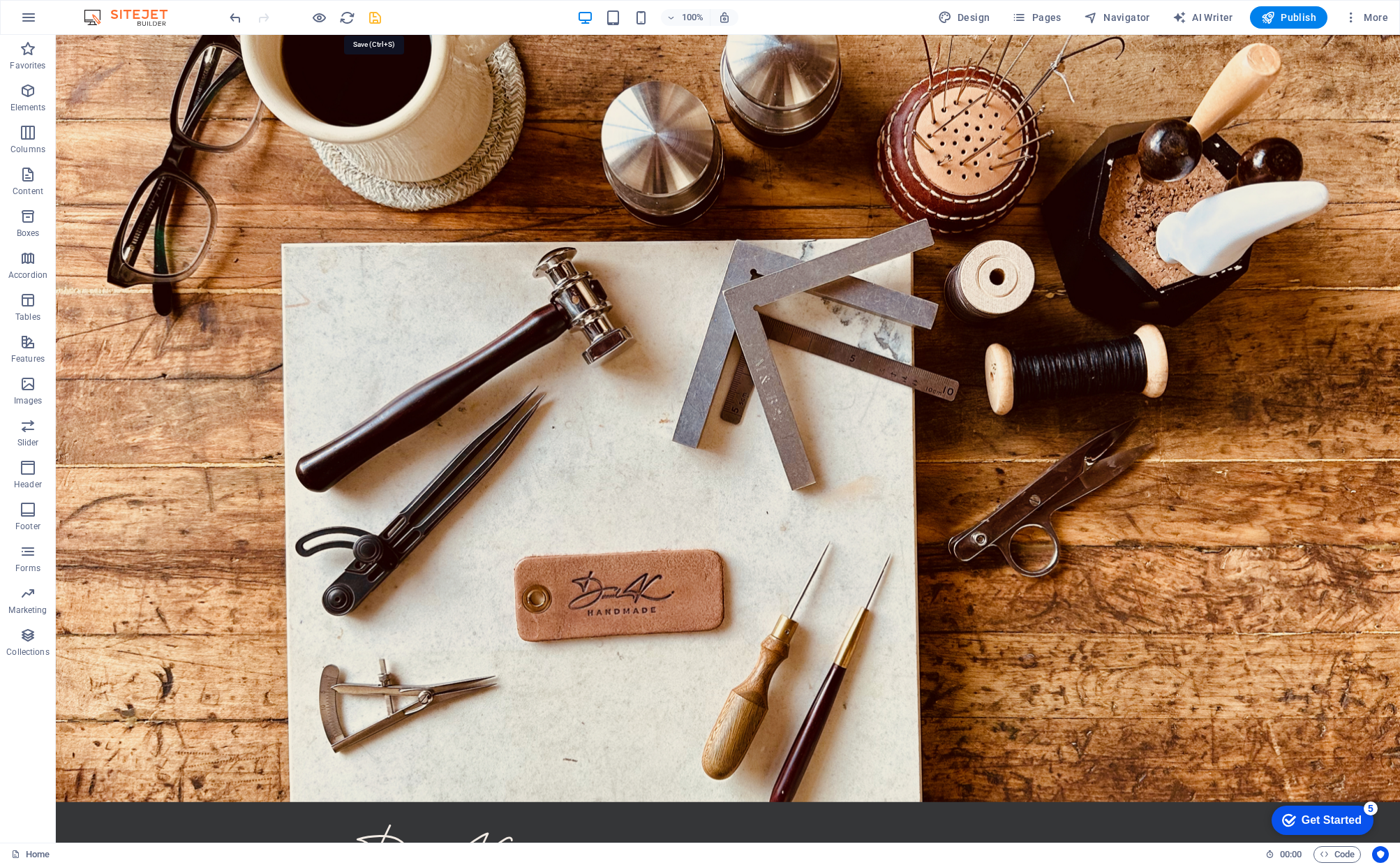
click at [375, 17] on icon "save" at bounding box center [374, 17] width 16 height 16
click at [1070, 17] on div "Design Pages Navigator AI Writer Publish More" at bounding box center [1163, 17] width 461 height 22
click at [1052, 17] on span "Pages" at bounding box center [1036, 17] width 49 height 14
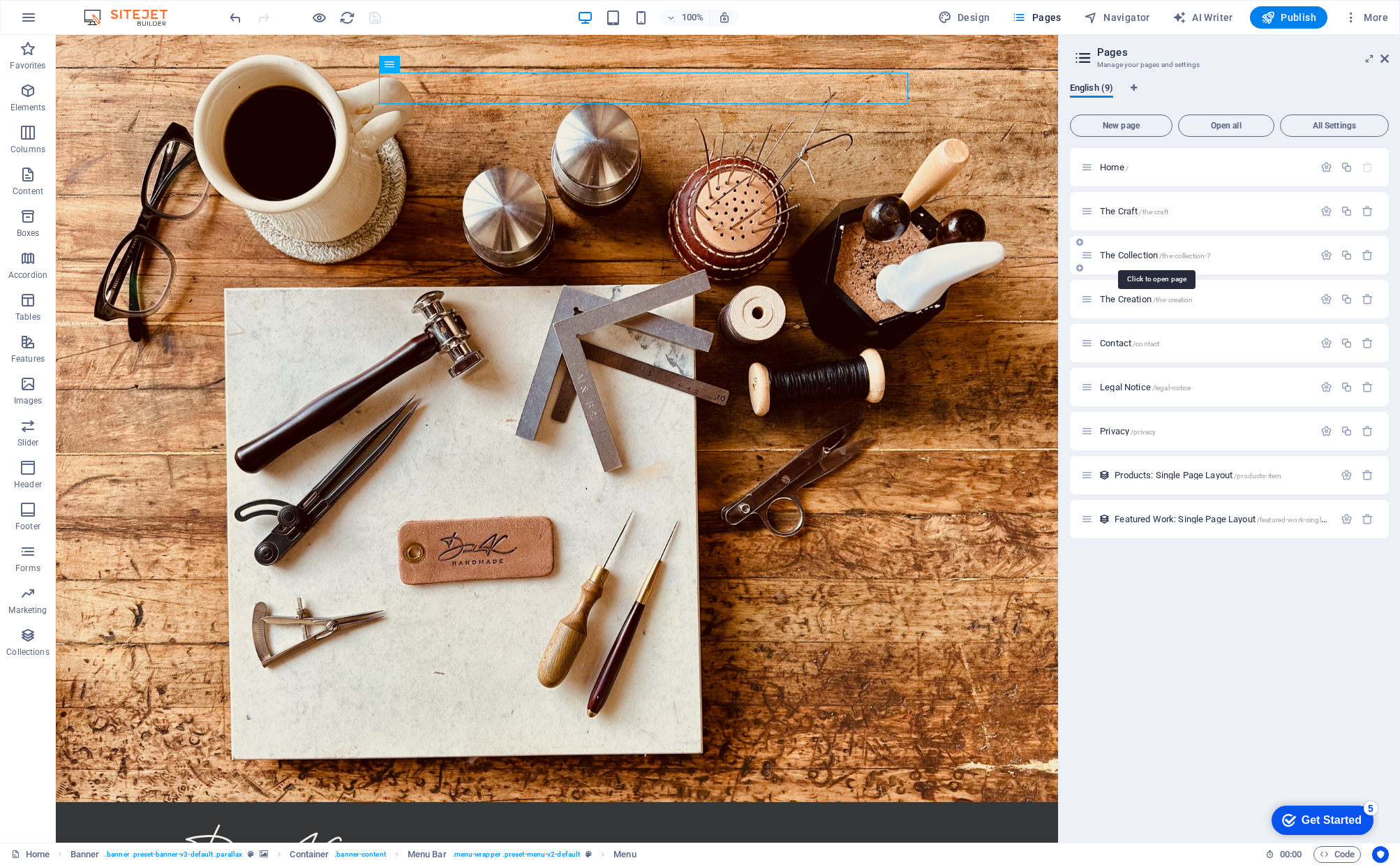
click at [1134, 256] on span "The Collection /the-collection-7" at bounding box center [1155, 255] width 111 height 11
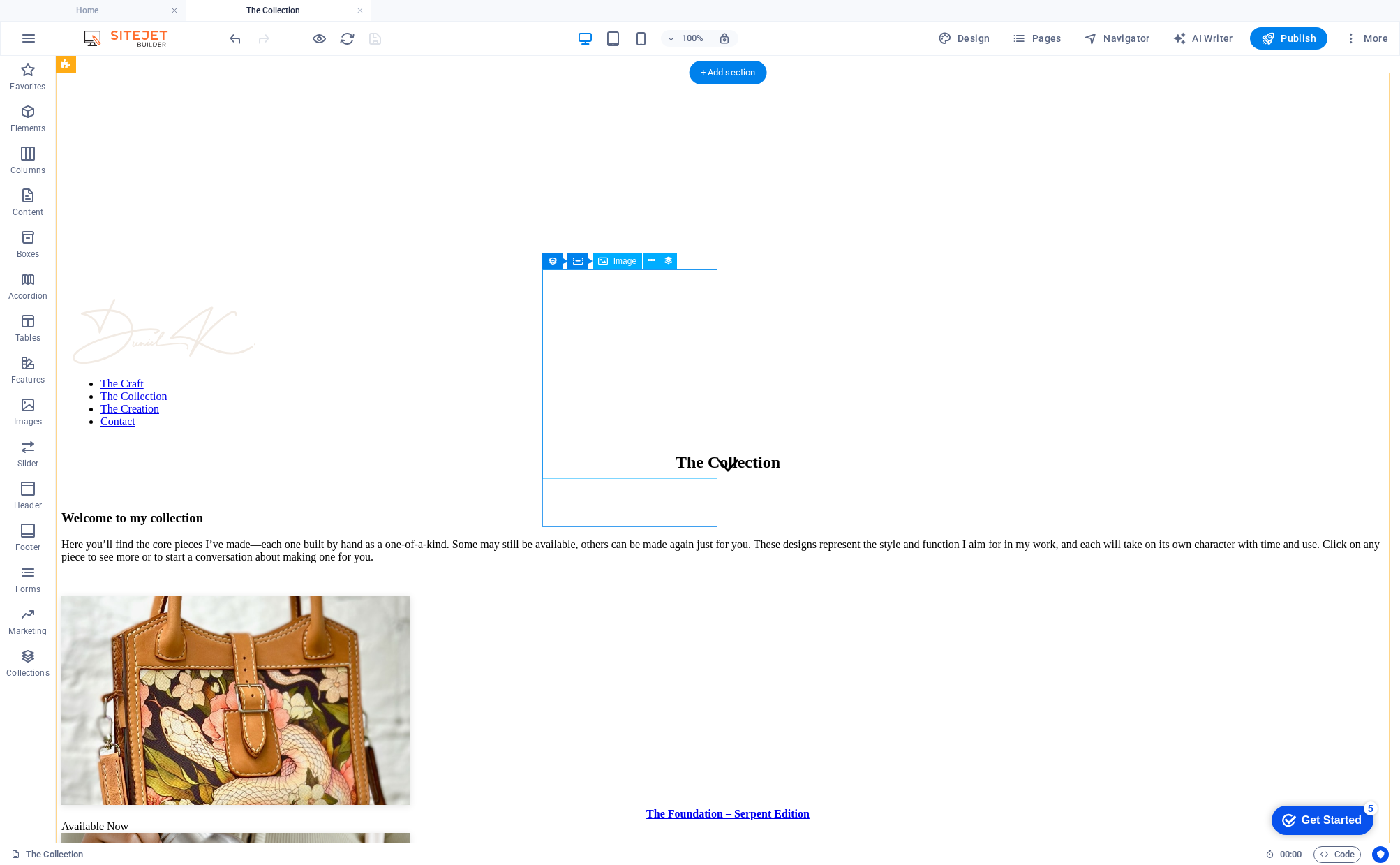
scroll to position [354, 0]
click at [416, 469] on icon at bounding box center [416, 469] width 8 height 14
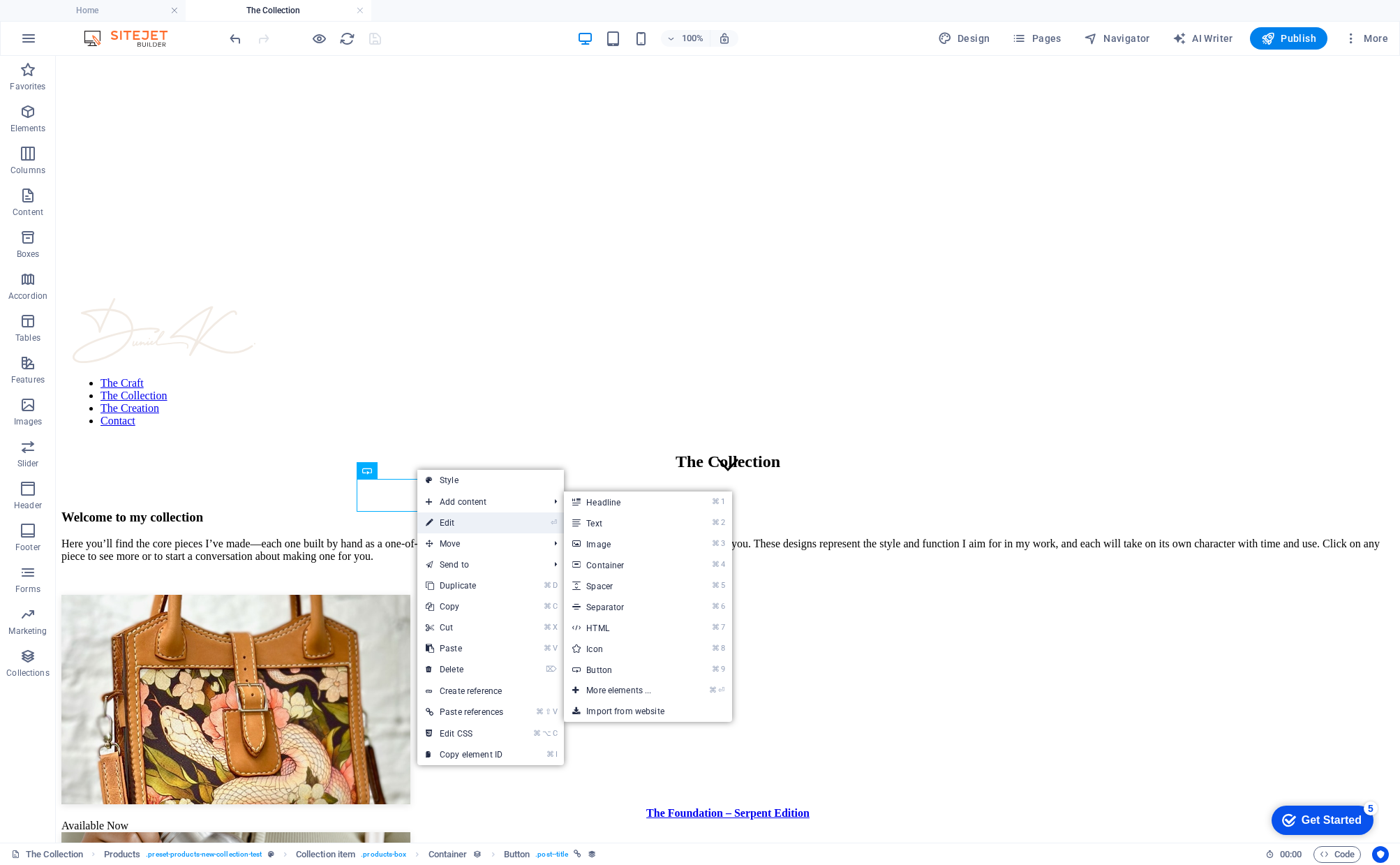
click at [460, 526] on link "⏎ Edit" at bounding box center [465, 523] width 94 height 21
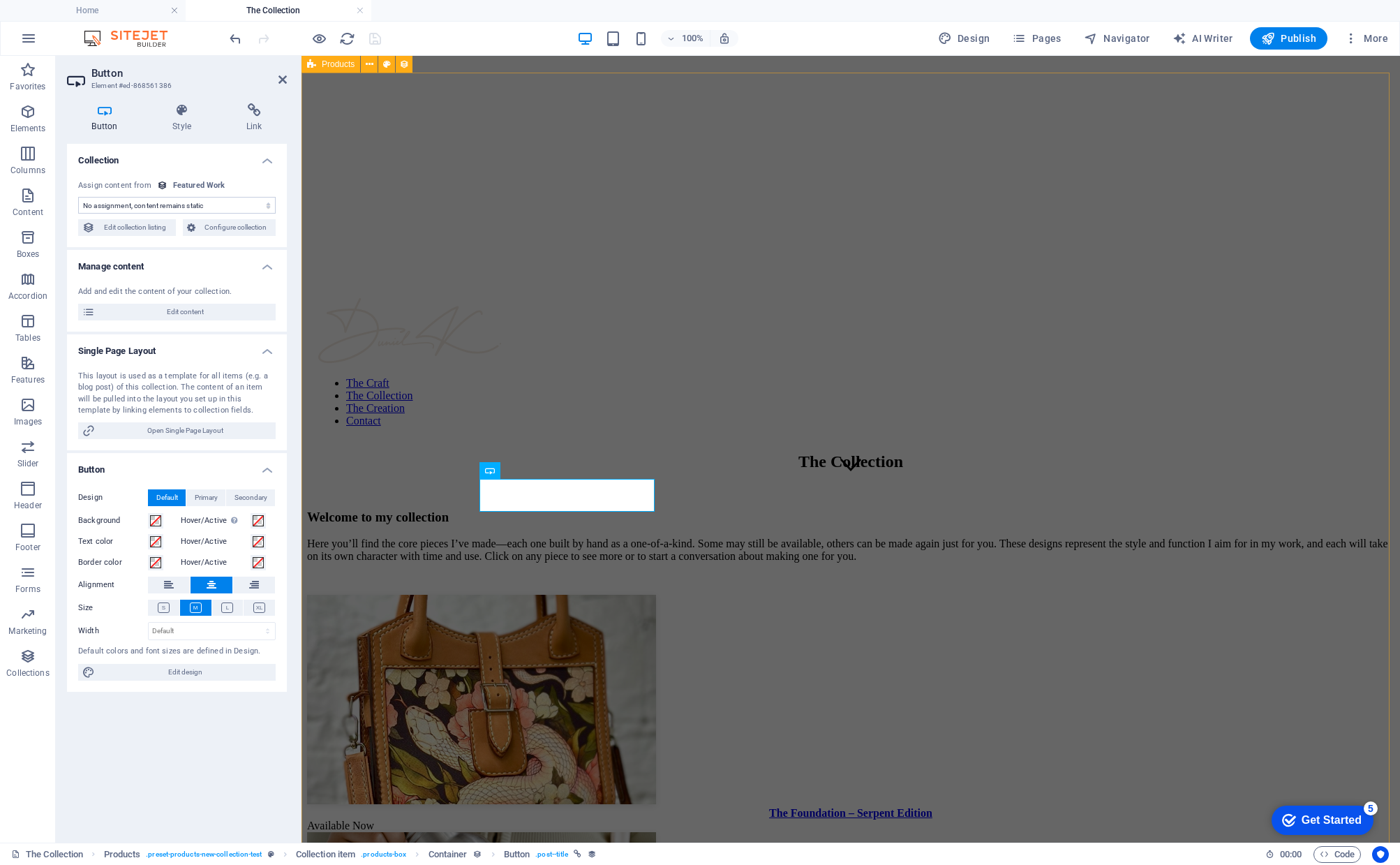
select select "name"
click at [583, 807] on div "The Foundation – Serpent Edition" at bounding box center [850, 813] width 1087 height 13
click at [196, 315] on span "Edit content" at bounding box center [185, 312] width 172 height 17
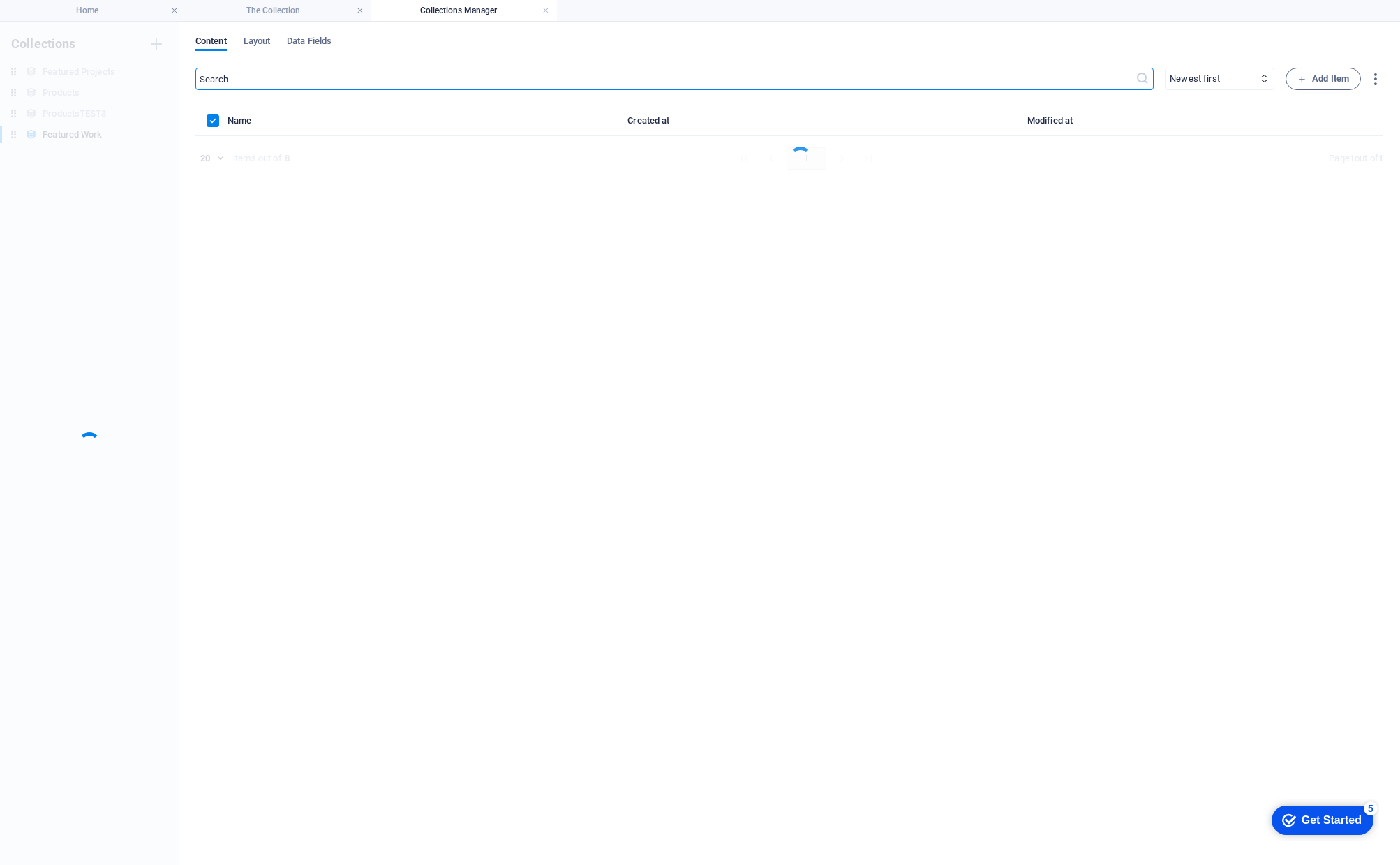
scroll to position [0, 0]
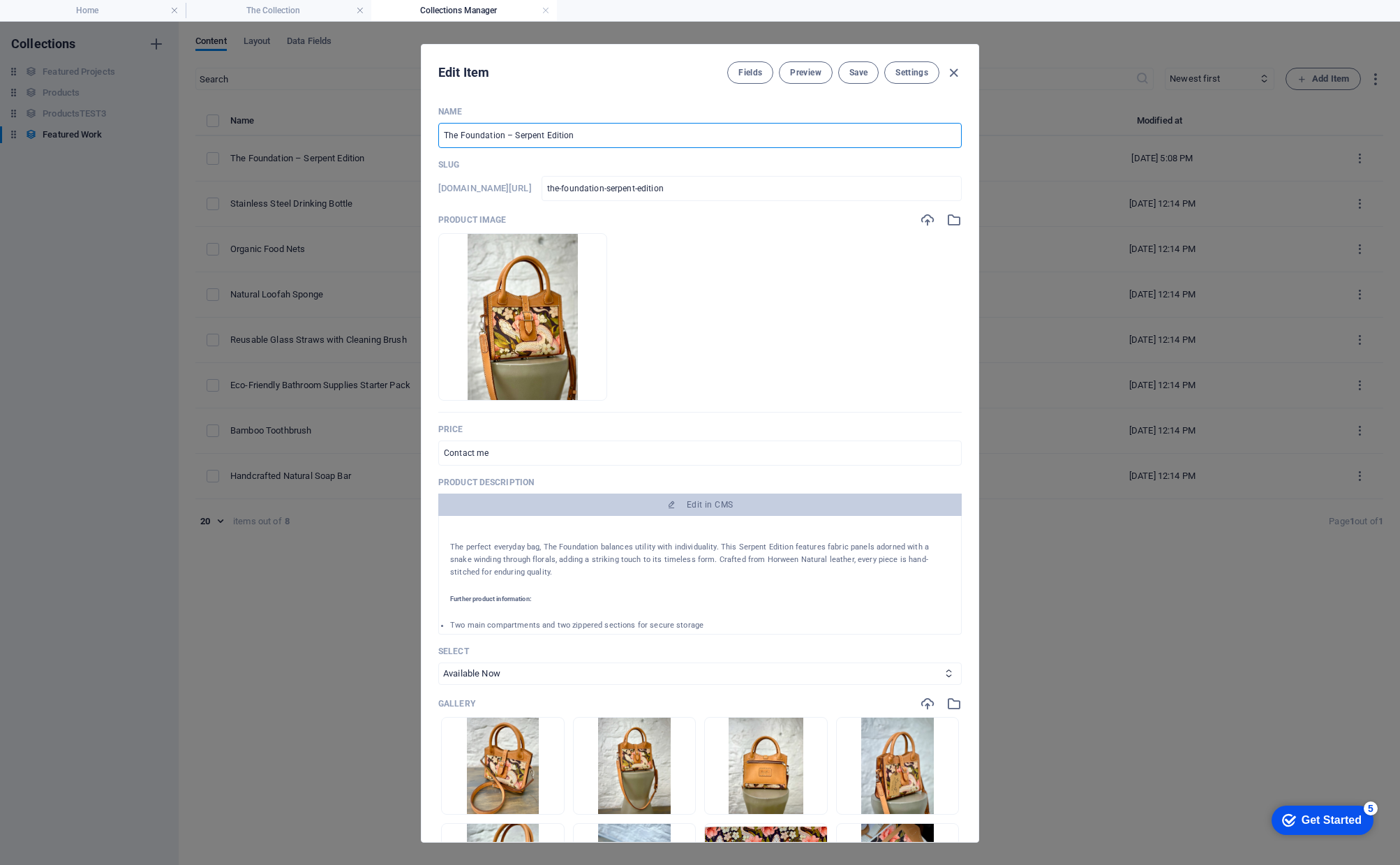
click at [505, 136] on input "The Foundation – Serpent Edition" at bounding box center [700, 135] width 523 height 25
type input "The Foundation B– Serpent Edition"
type input "the-foundation-b-serpent-edition"
type input "The Foundation Ba– Serpent Edition"
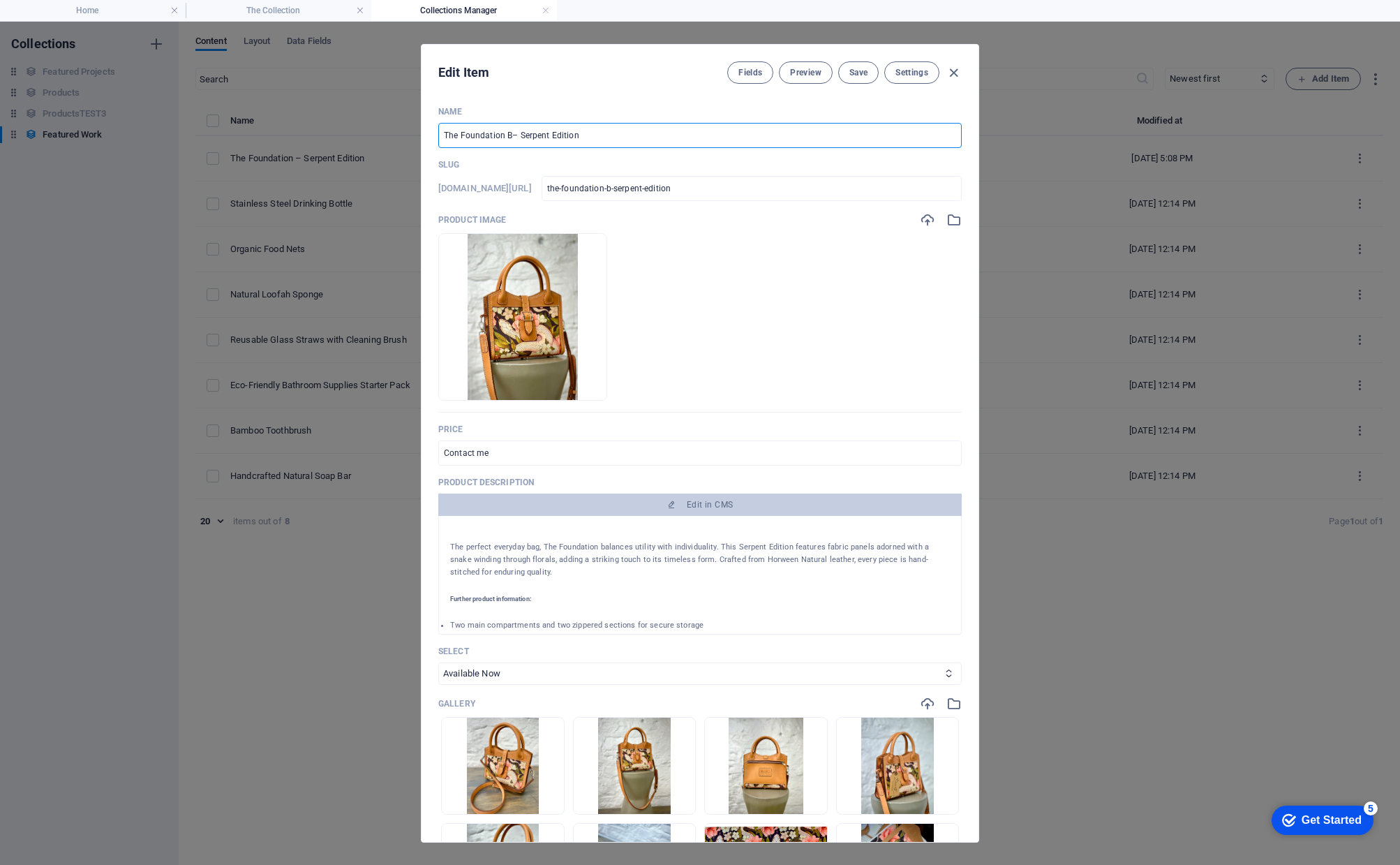
type input "the-foundation-ba-serpent-edition"
type input "The Foundation Bag– Serpent Edition"
type input "the-foundation-bag-serpent-edition"
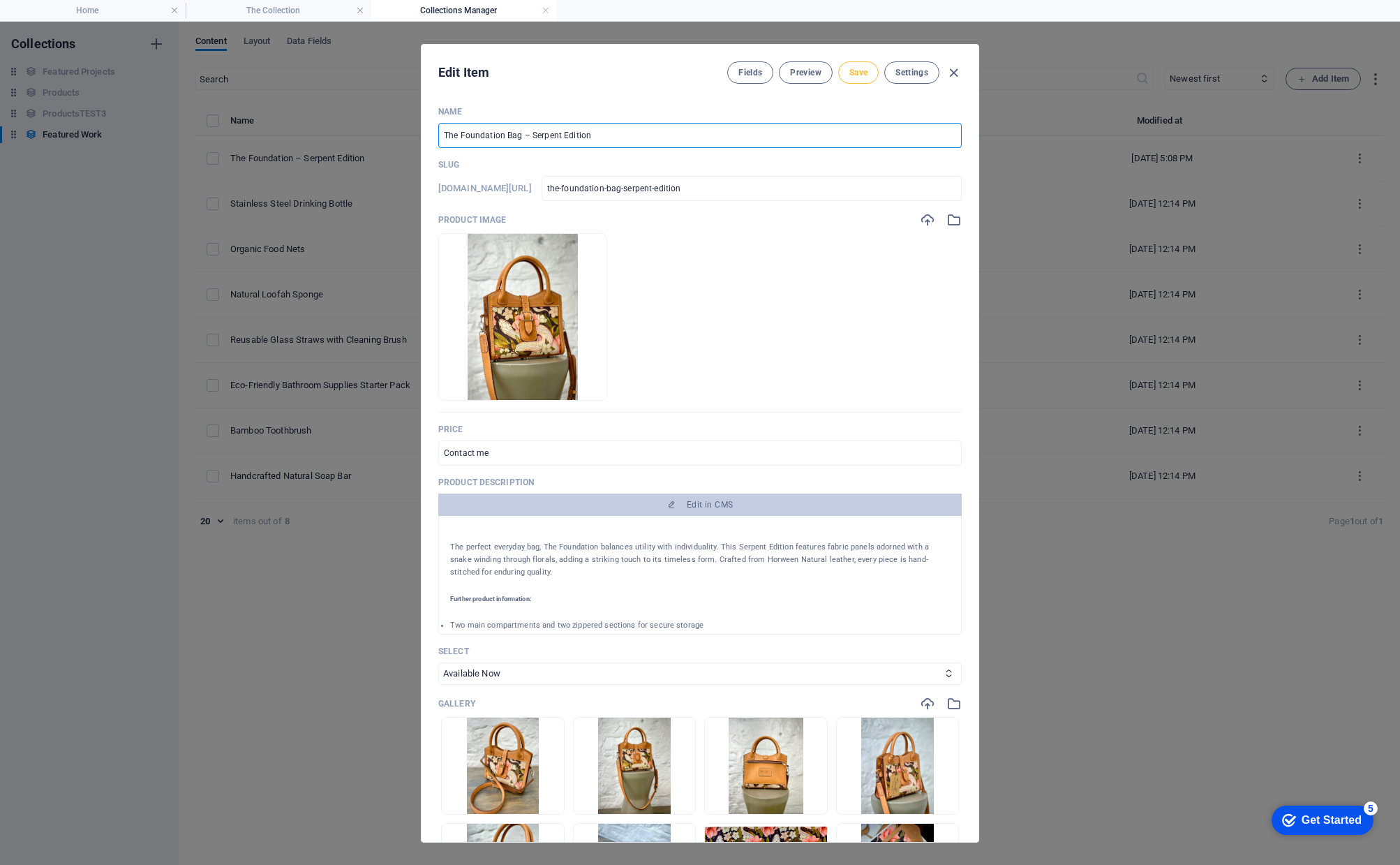
type input "The Foundation Bag – Serpent Edition"
click at [857, 74] on span "Save" at bounding box center [858, 72] width 18 height 11
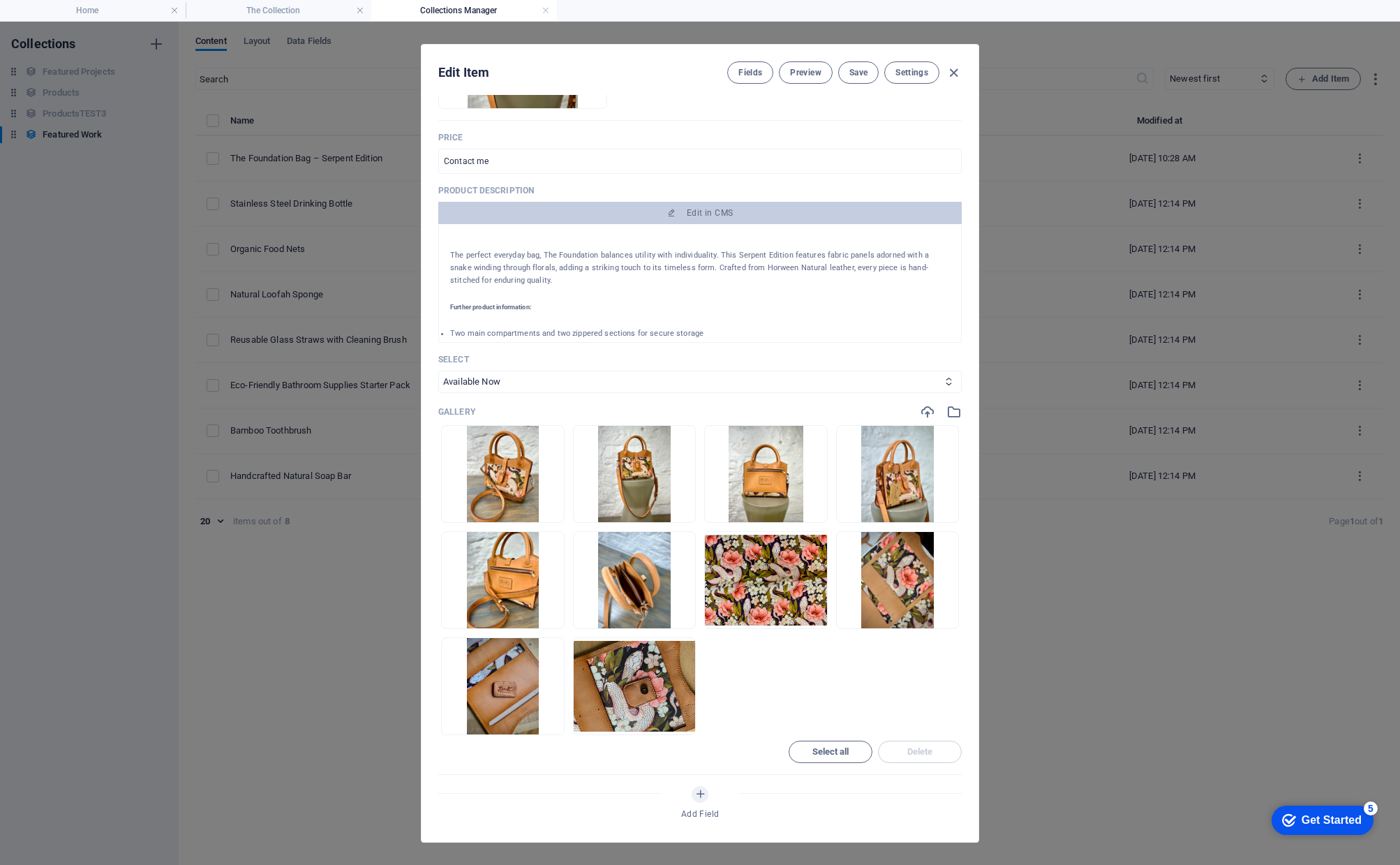
scroll to position [293, 0]
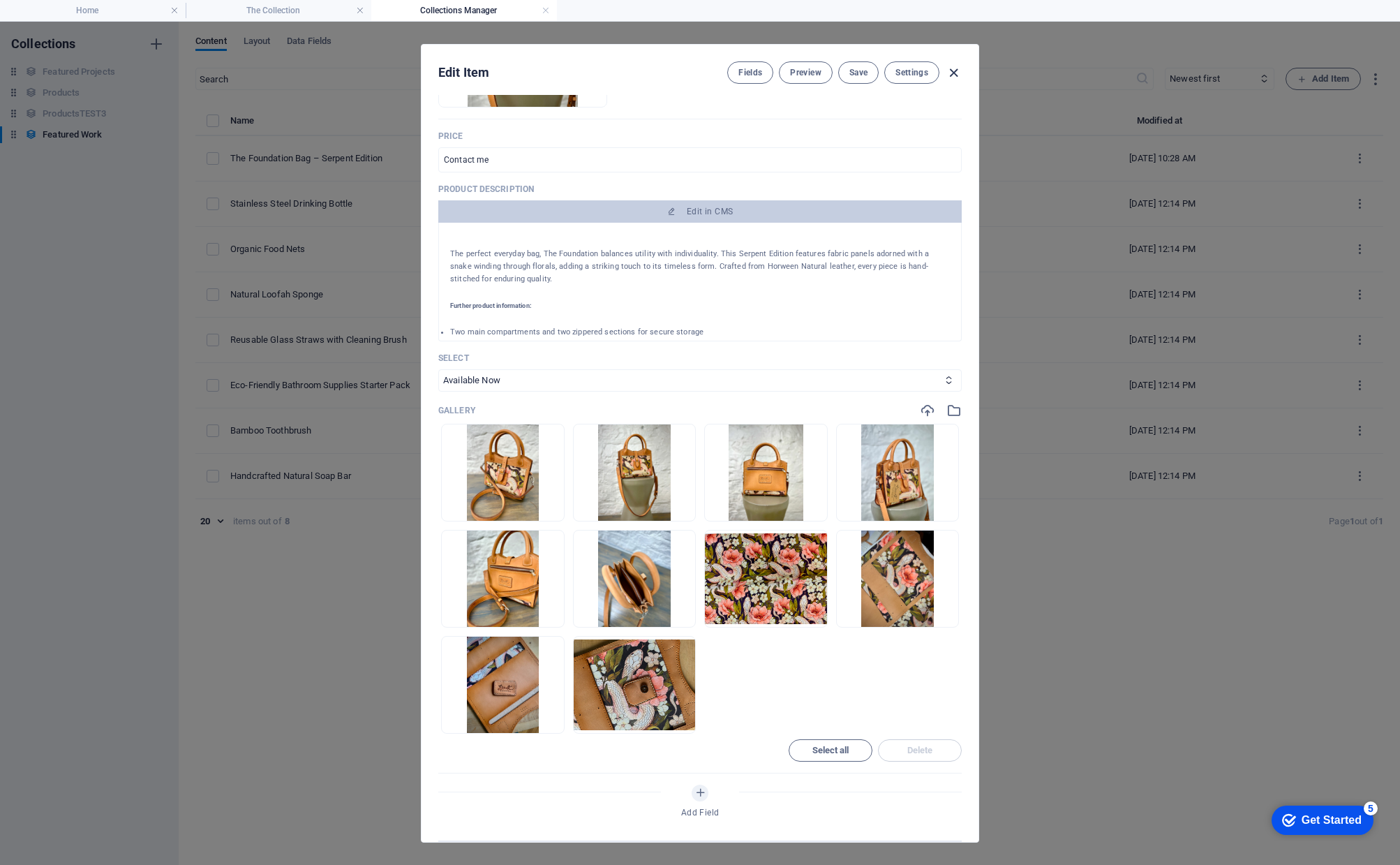
click at [955, 67] on icon "button" at bounding box center [953, 73] width 16 height 16
type input "the-foundation-bag-serpent-edition"
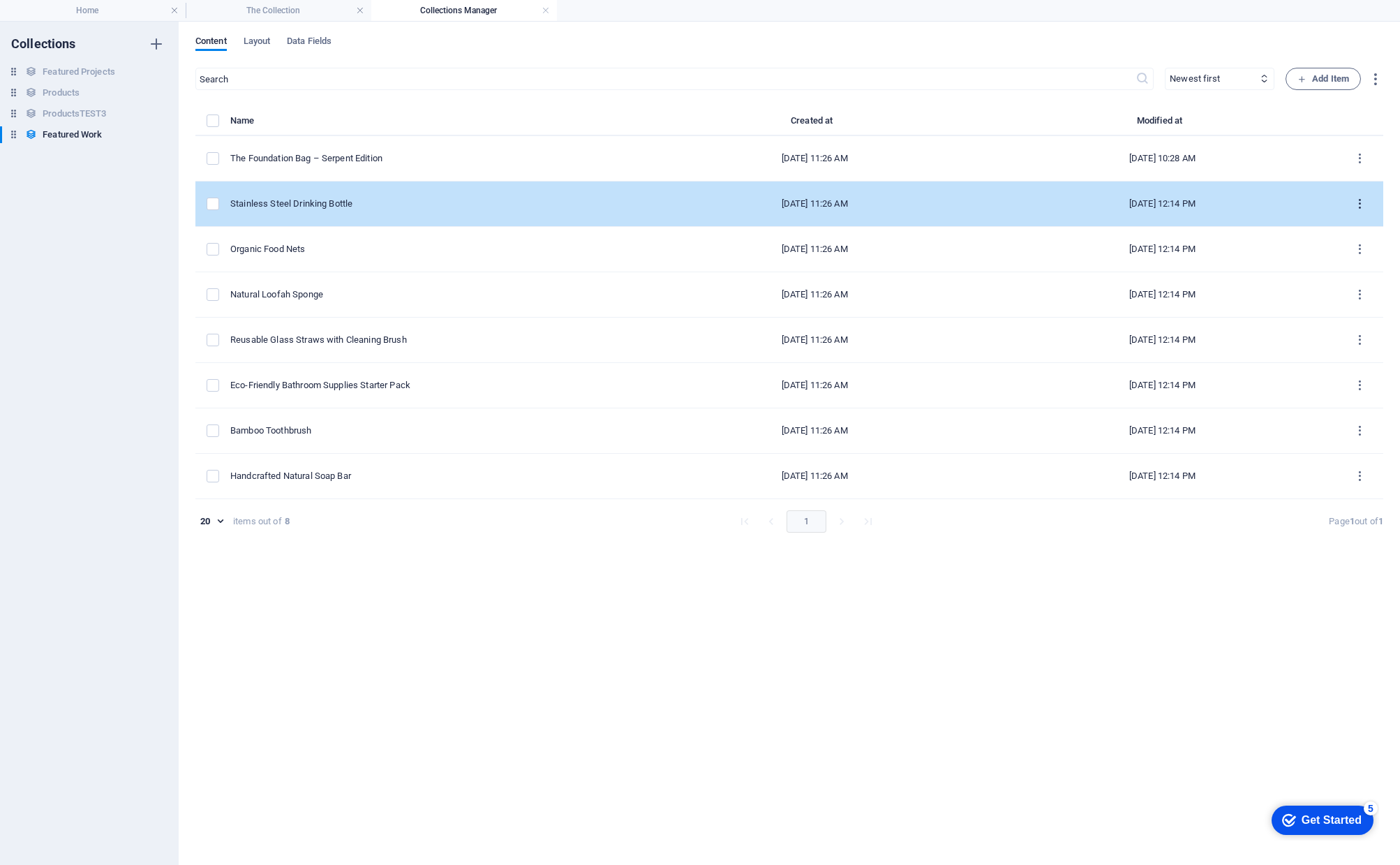
click at [1361, 202] on icon "items list" at bounding box center [1359, 204] width 13 height 13
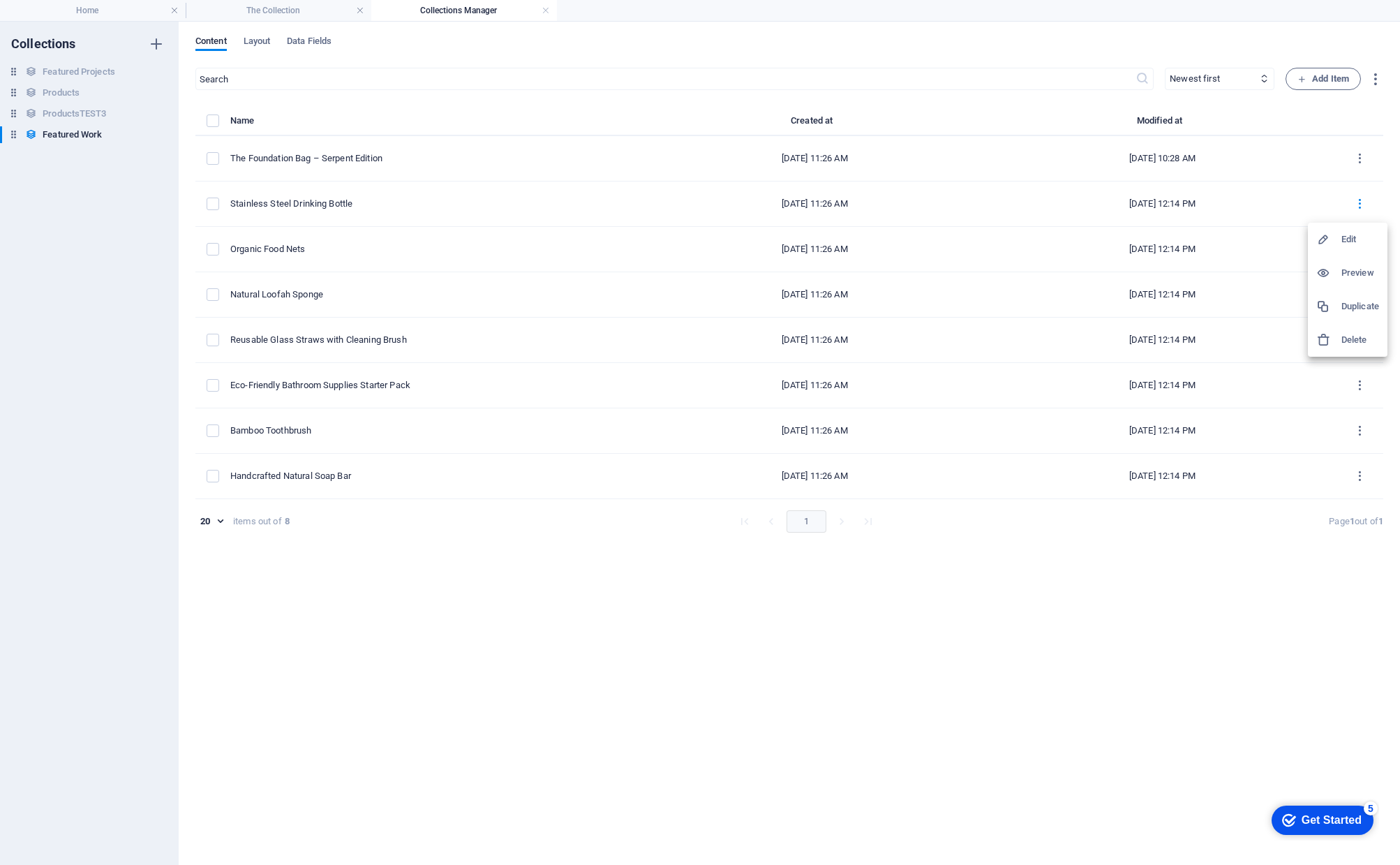
click at [835, 651] on div at bounding box center [700, 432] width 1400 height 865
